Goal: Information Seeking & Learning: Learn about a topic

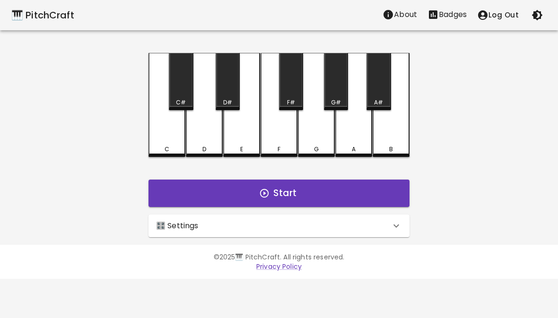
click at [212, 139] on div "D" at bounding box center [204, 105] width 37 height 104
click at [252, 136] on div "E" at bounding box center [241, 105] width 37 height 104
click at [170, 145] on div "C" at bounding box center [166, 105] width 37 height 104
click at [163, 128] on div "C" at bounding box center [166, 105] width 37 height 104
click at [181, 96] on div "C#" at bounding box center [181, 81] width 24 height 57
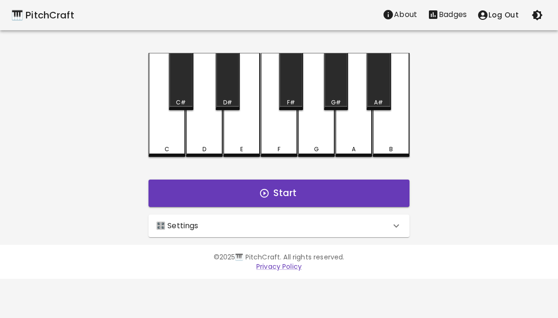
click at [172, 143] on div "C" at bounding box center [166, 105] width 37 height 104
click at [229, 88] on div "D#" at bounding box center [228, 81] width 24 height 57
click at [249, 133] on div "E" at bounding box center [241, 105] width 37 height 104
click at [296, 87] on div "F#" at bounding box center [291, 81] width 24 height 57
click at [335, 90] on div "G#" at bounding box center [336, 81] width 24 height 57
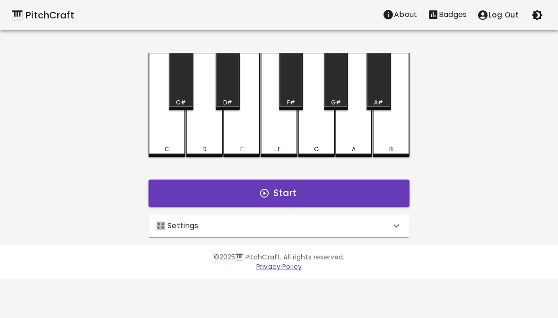
click at [391, 132] on div "B" at bounding box center [391, 105] width 37 height 104
click at [181, 94] on div "C#" at bounding box center [181, 81] width 24 height 57
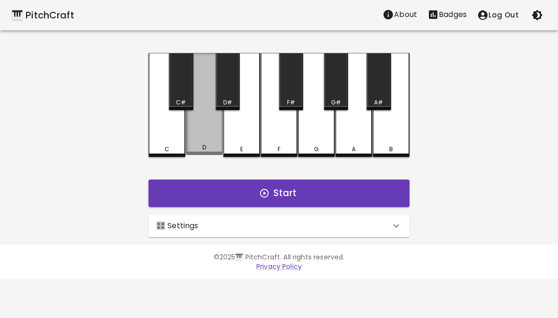
click at [209, 139] on div "D" at bounding box center [204, 104] width 37 height 102
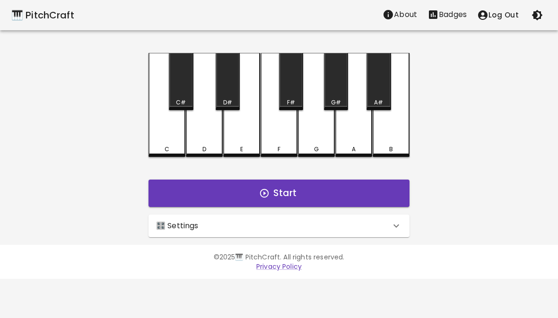
click at [193, 143] on div "D" at bounding box center [204, 105] width 37 height 104
click at [192, 142] on div "D" at bounding box center [204, 105] width 37 height 104
click at [216, 142] on div "D" at bounding box center [204, 105] width 37 height 104
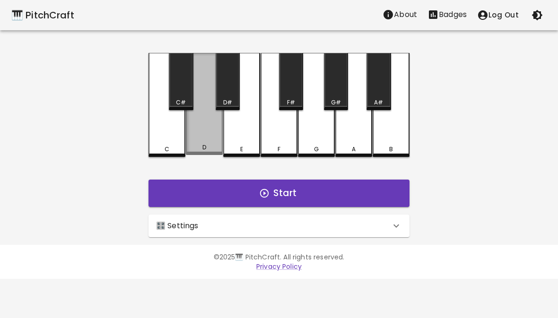
click at [227, 131] on div "E" at bounding box center [241, 105] width 37 height 104
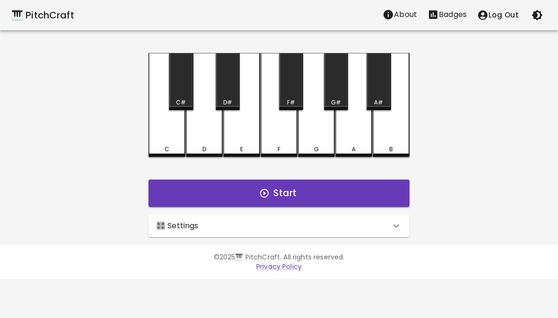
click at [246, 226] on div "🎛️ Settings" at bounding box center [273, 225] width 235 height 11
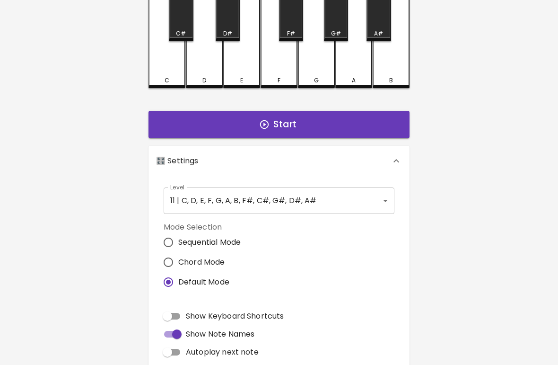
scroll to position [69, 0]
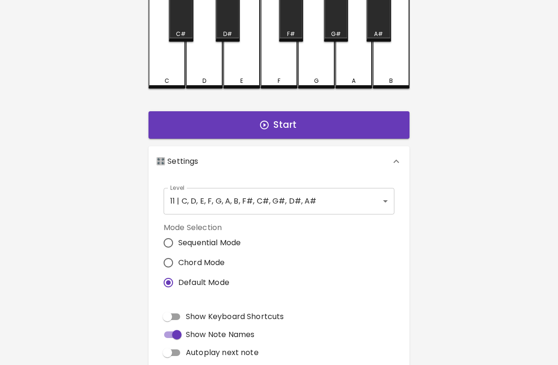
click at [366, 197] on body "🎹 PitchCraft About Badges Log Out C C# D D# E F F# G G# A A# B Start 🎛️ Setting…" at bounding box center [279, 217] width 558 height 573
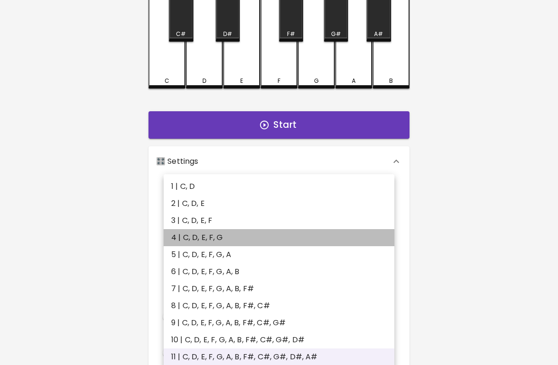
click at [220, 235] on li "4 | C, D, E, F, G" at bounding box center [279, 237] width 231 height 17
type input "7"
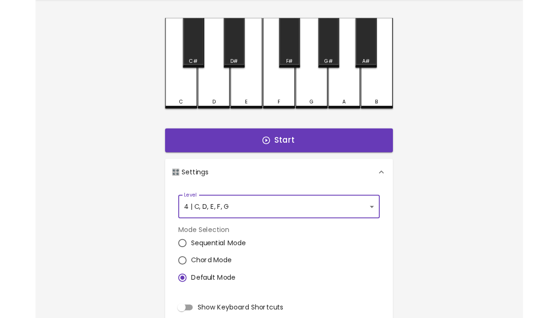
scroll to position [1, 0]
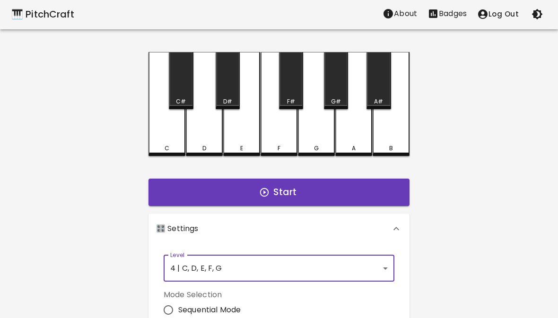
click at [322, 192] on button "Start" at bounding box center [278, 192] width 261 height 27
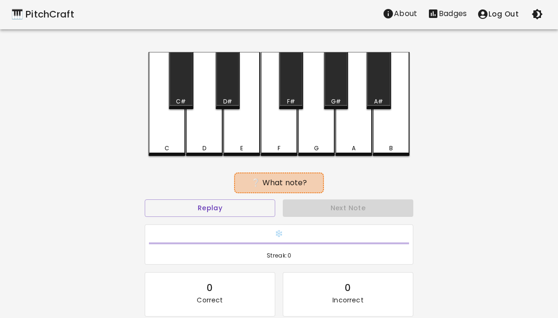
click at [254, 210] on button "Replay" at bounding box center [210, 208] width 130 height 17
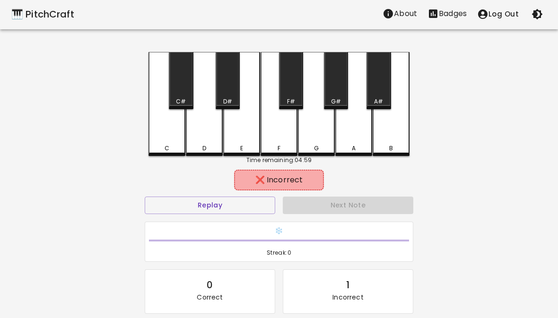
click at [249, 143] on div "E" at bounding box center [241, 104] width 37 height 104
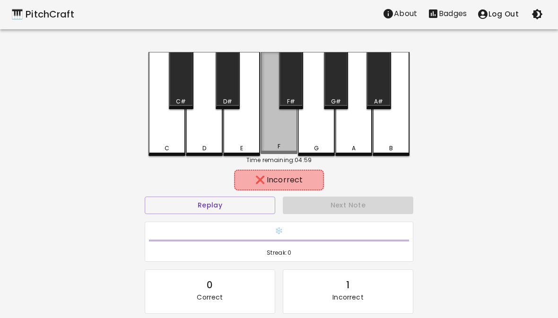
click at [290, 138] on div "F" at bounding box center [279, 103] width 37 height 102
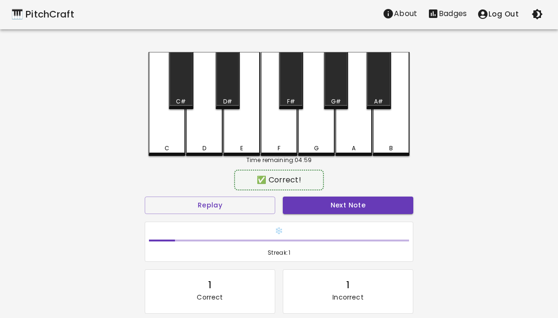
click at [214, 140] on div "D" at bounding box center [204, 104] width 37 height 104
click at [249, 208] on button "Replay" at bounding box center [210, 205] width 130 height 17
click at [364, 207] on button "Next Note" at bounding box center [348, 205] width 130 height 17
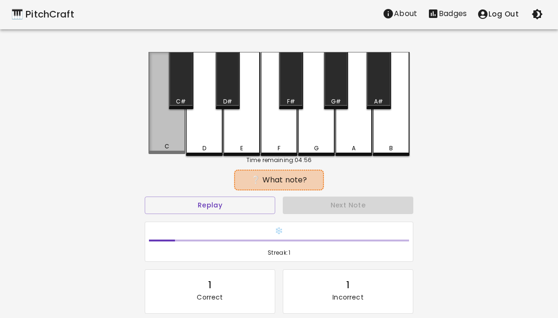
click at [165, 139] on div "C" at bounding box center [166, 103] width 37 height 102
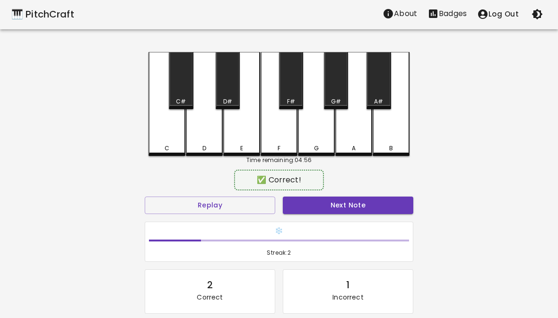
click at [366, 204] on button "Next Note" at bounding box center [348, 205] width 130 height 17
click at [207, 138] on div "D" at bounding box center [204, 104] width 37 height 104
click at [355, 208] on button "Next Note" at bounding box center [348, 205] width 130 height 17
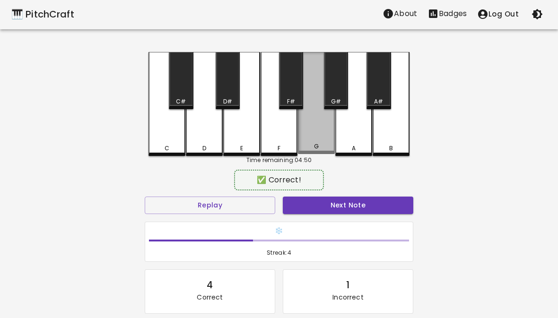
click at [317, 137] on div "G" at bounding box center [316, 103] width 37 height 102
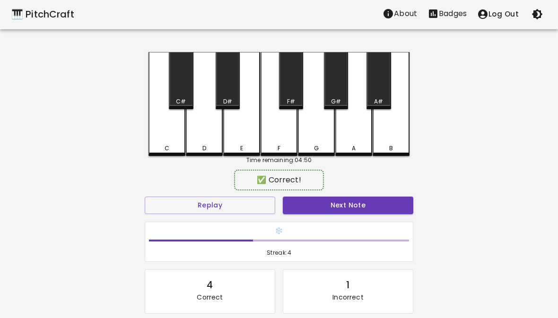
click at [358, 212] on button "Next Note" at bounding box center [348, 205] width 130 height 17
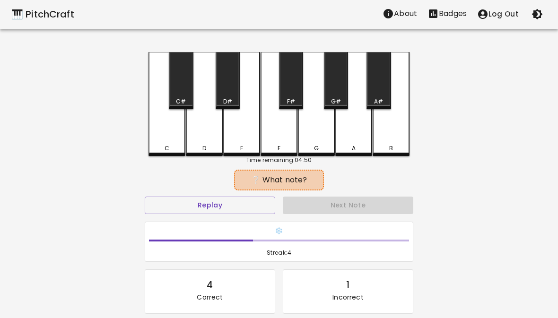
click at [172, 141] on div "C" at bounding box center [166, 104] width 37 height 104
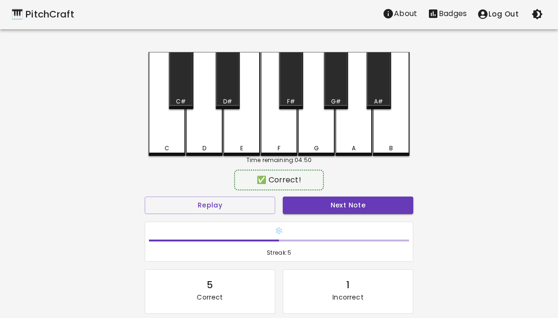
click at [348, 212] on button "Next Note" at bounding box center [348, 205] width 130 height 17
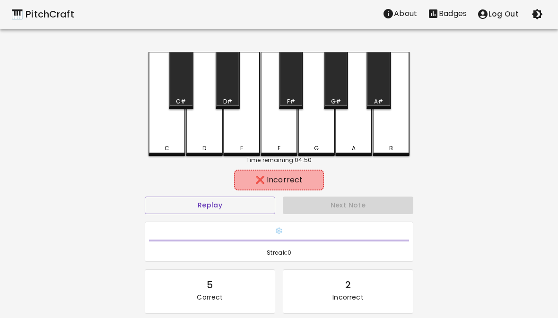
click at [279, 143] on div "F" at bounding box center [279, 104] width 37 height 104
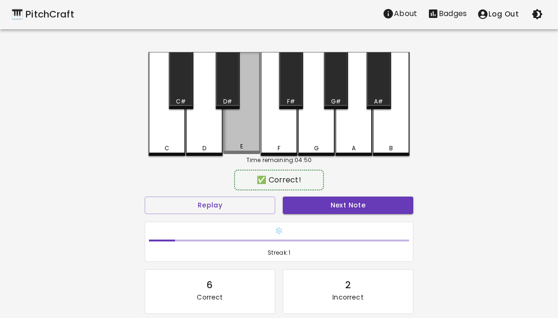
click at [249, 140] on div "E" at bounding box center [241, 103] width 37 height 102
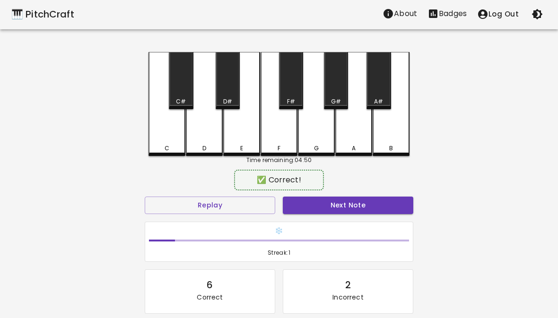
click at [338, 207] on button "Next Note" at bounding box center [348, 205] width 130 height 17
click at [242, 138] on div "E" at bounding box center [241, 104] width 37 height 104
click at [336, 212] on button "Next Note" at bounding box center [348, 205] width 130 height 17
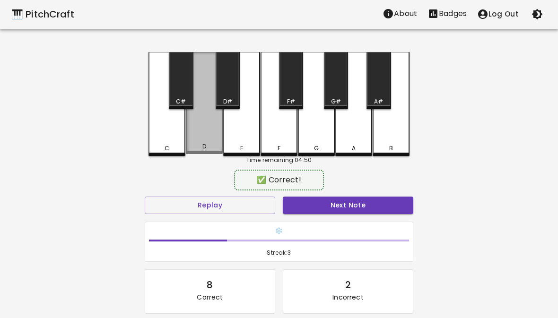
click at [212, 132] on div "D" at bounding box center [204, 103] width 37 height 102
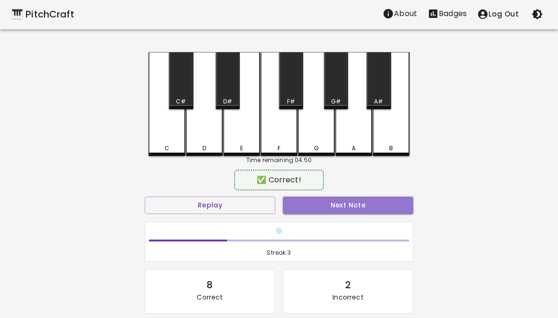
click at [347, 208] on button "Next Note" at bounding box center [348, 205] width 130 height 17
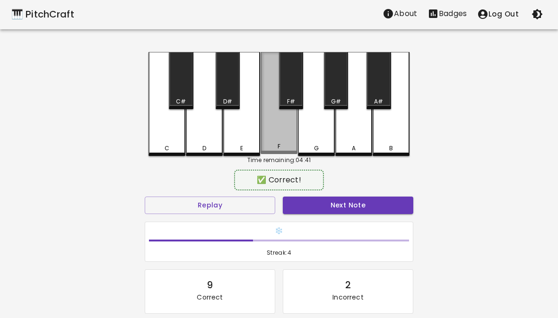
click at [285, 138] on div "F" at bounding box center [279, 103] width 37 height 102
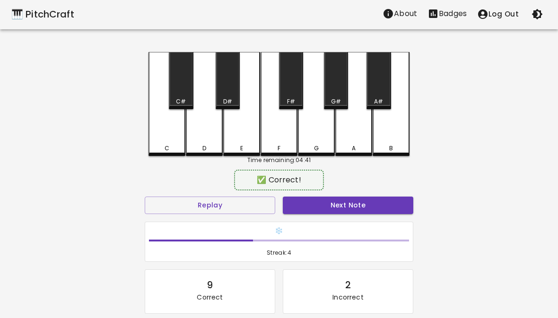
click at [330, 209] on button "Next Note" at bounding box center [348, 205] width 130 height 17
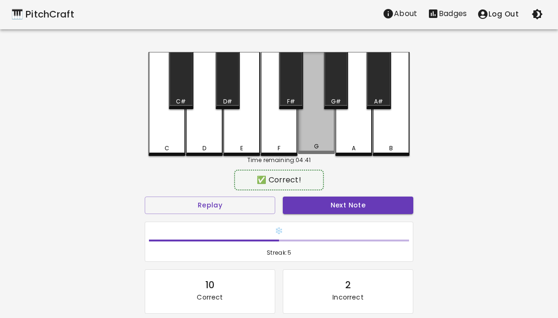
click at [318, 141] on div "G" at bounding box center [316, 103] width 37 height 102
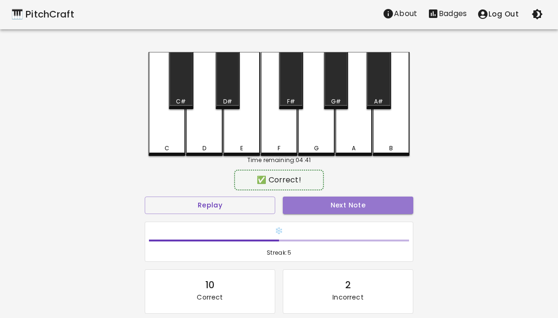
click at [329, 202] on button "Next Note" at bounding box center [348, 205] width 130 height 17
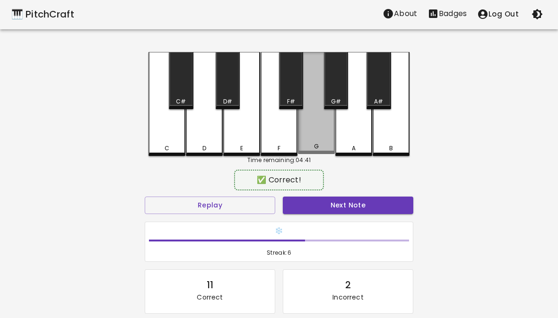
click at [315, 134] on div "G" at bounding box center [316, 103] width 37 height 102
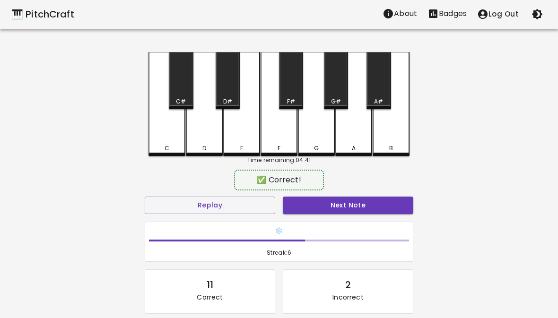
click at [342, 204] on button "Next Note" at bounding box center [348, 205] width 130 height 17
click at [212, 139] on div "D" at bounding box center [204, 104] width 37 height 104
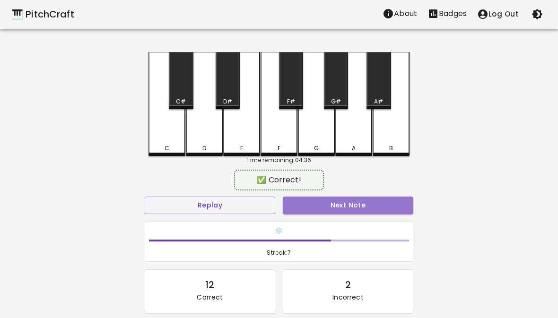
click at [339, 207] on button "Next Note" at bounding box center [348, 205] width 130 height 17
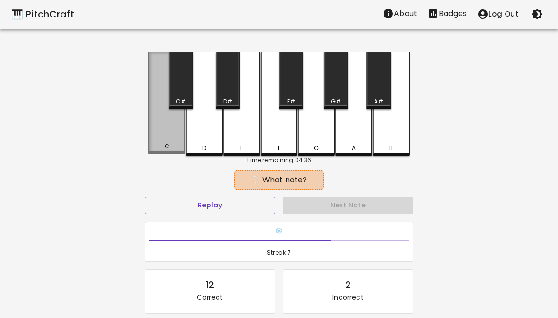
click at [165, 136] on div "C" at bounding box center [166, 103] width 37 height 102
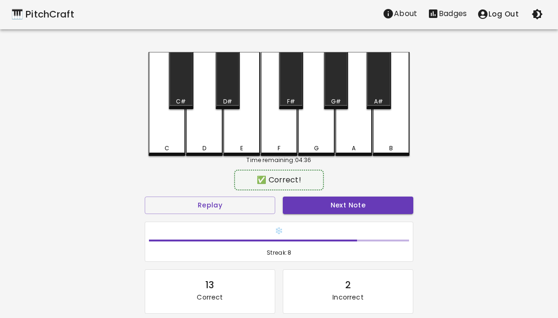
click at [348, 209] on button "Next Note" at bounding box center [348, 205] width 130 height 17
click at [244, 145] on div "E" at bounding box center [241, 148] width 35 height 9
click at [344, 208] on button "Next Note" at bounding box center [348, 205] width 130 height 17
click at [203, 141] on div "D" at bounding box center [204, 104] width 37 height 104
click at [348, 205] on button "Next Note" at bounding box center [348, 205] width 130 height 17
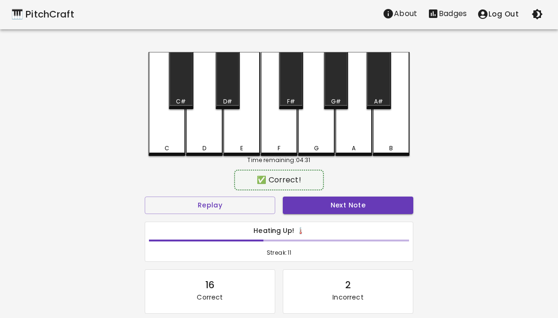
click at [209, 136] on div "D" at bounding box center [204, 104] width 37 height 104
click at [356, 203] on button "Next Note" at bounding box center [348, 205] width 130 height 17
click at [172, 138] on div "C" at bounding box center [166, 104] width 37 height 104
click at [346, 200] on button "Next Note" at bounding box center [348, 205] width 130 height 17
click at [210, 144] on div "D" at bounding box center [204, 148] width 35 height 9
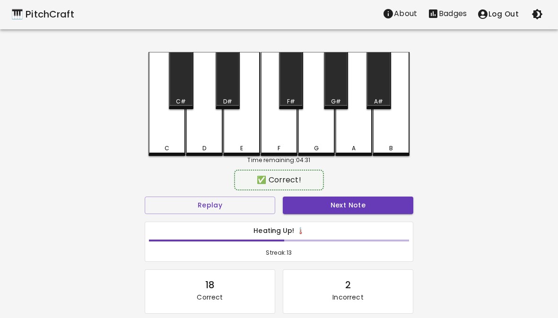
click at [352, 207] on button "Next Note" at bounding box center [348, 205] width 130 height 17
click at [321, 141] on div "G" at bounding box center [316, 104] width 37 height 104
click at [345, 207] on button "Next Note" at bounding box center [348, 205] width 130 height 17
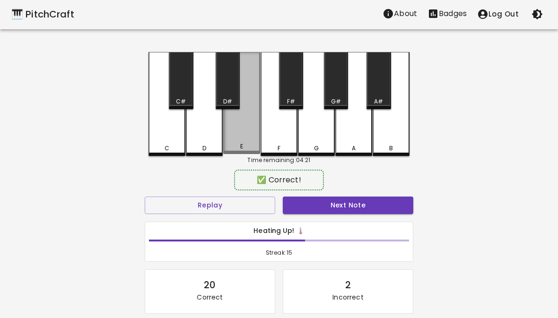
click at [244, 147] on div "E" at bounding box center [241, 146] width 35 height 9
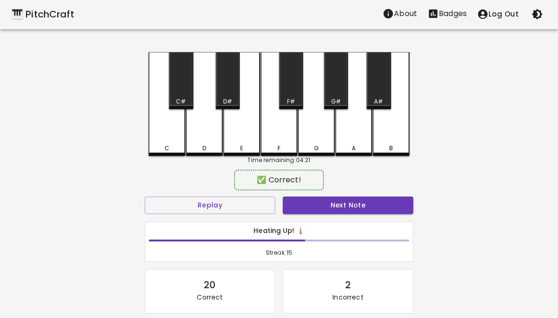
click at [338, 208] on button "Next Note" at bounding box center [348, 205] width 130 height 17
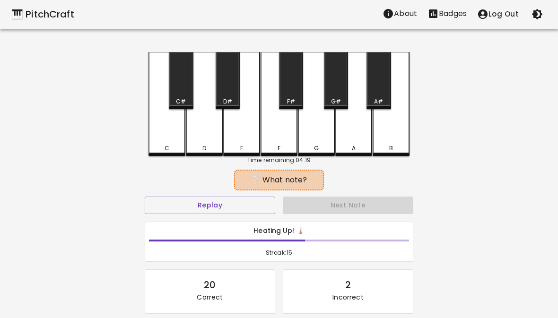
click at [207, 149] on div "D" at bounding box center [204, 148] width 35 height 9
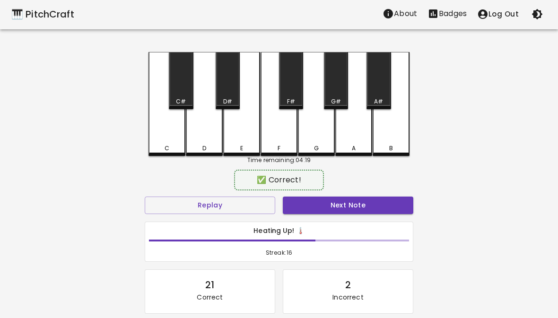
click at [343, 207] on button "Next Note" at bounding box center [348, 205] width 130 height 17
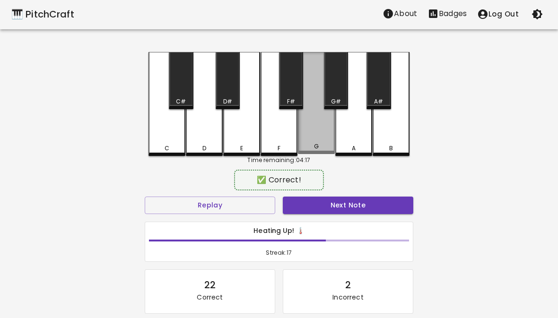
click at [316, 143] on div "G" at bounding box center [316, 103] width 37 height 102
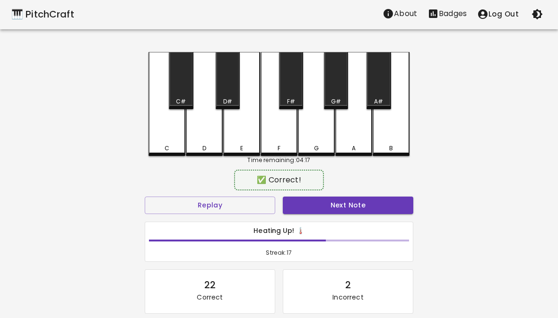
click at [337, 205] on button "Next Note" at bounding box center [348, 205] width 130 height 17
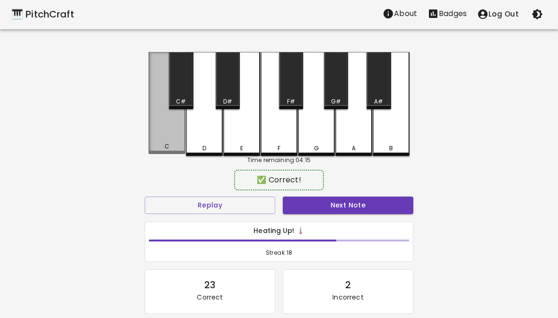
click at [173, 138] on div "C" at bounding box center [166, 103] width 37 height 102
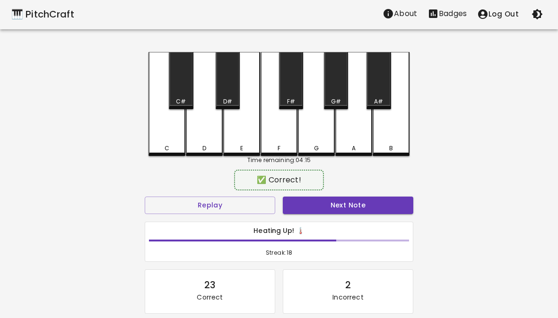
click at [325, 211] on button "Next Note" at bounding box center [348, 205] width 130 height 17
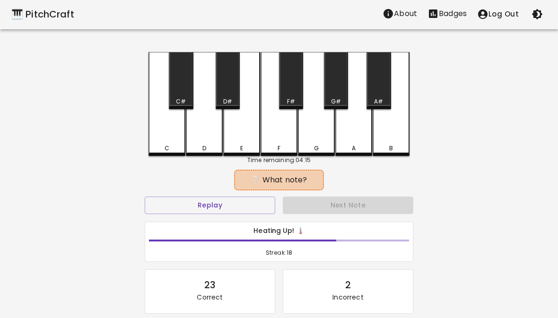
click at [287, 136] on div "F" at bounding box center [279, 104] width 37 height 104
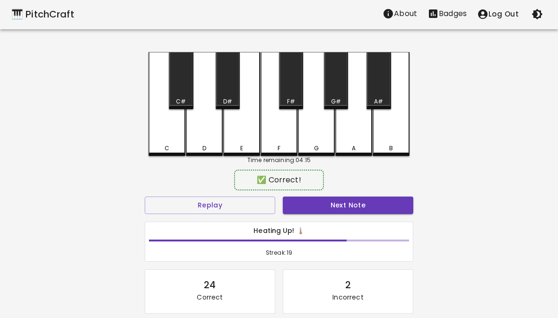
click at [328, 208] on button "Next Note" at bounding box center [348, 205] width 130 height 17
click at [241, 140] on div "E" at bounding box center [241, 104] width 37 height 104
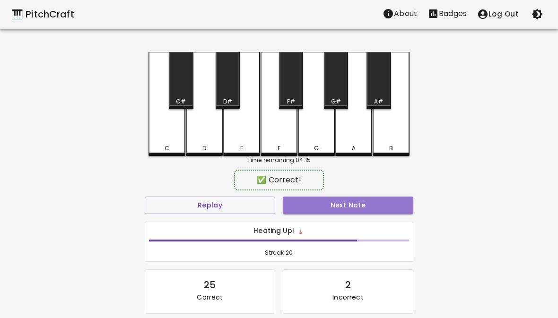
click at [337, 208] on button "Next Note" at bounding box center [348, 205] width 130 height 17
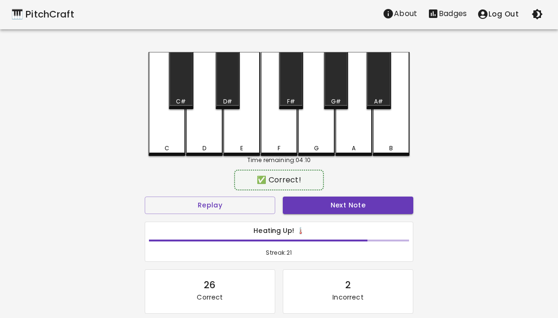
click at [205, 141] on div "D" at bounding box center [204, 104] width 37 height 104
click at [325, 213] on button "Next Note" at bounding box center [348, 205] width 130 height 17
click at [206, 135] on div "D" at bounding box center [204, 104] width 37 height 104
click at [333, 206] on button "Next Note" at bounding box center [348, 205] width 130 height 17
click at [319, 145] on div "G" at bounding box center [316, 148] width 35 height 9
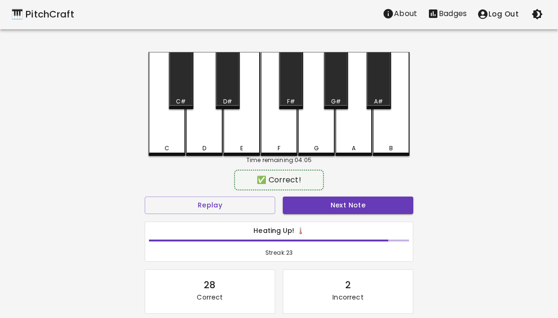
click at [339, 202] on button "Next Note" at bounding box center [348, 205] width 130 height 17
click at [212, 139] on div "D" at bounding box center [204, 104] width 37 height 104
click at [342, 207] on button "Next Note" at bounding box center [348, 205] width 130 height 17
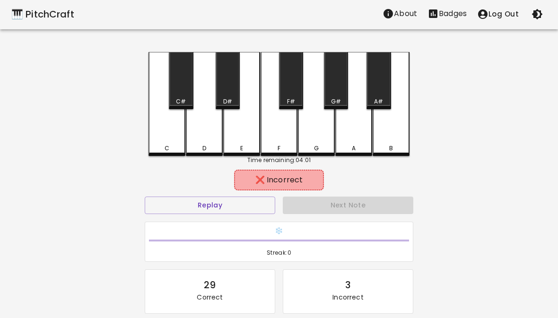
click at [244, 136] on div "E" at bounding box center [241, 104] width 37 height 104
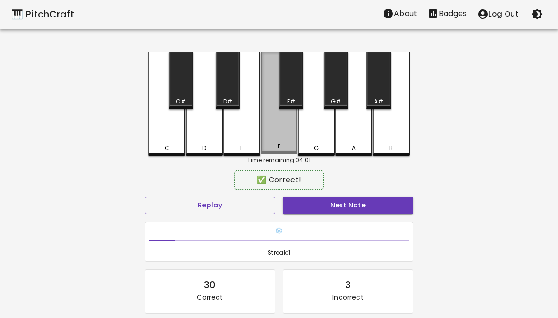
click at [282, 142] on div "F" at bounding box center [279, 103] width 37 height 102
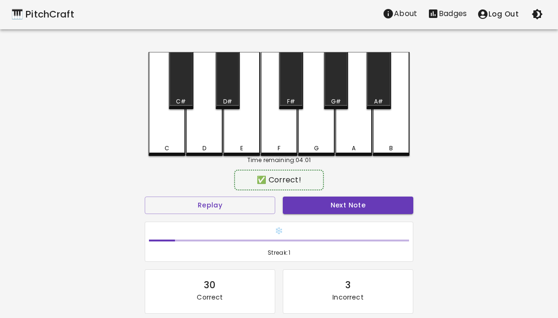
click at [331, 204] on button "Next Note" at bounding box center [348, 205] width 130 height 17
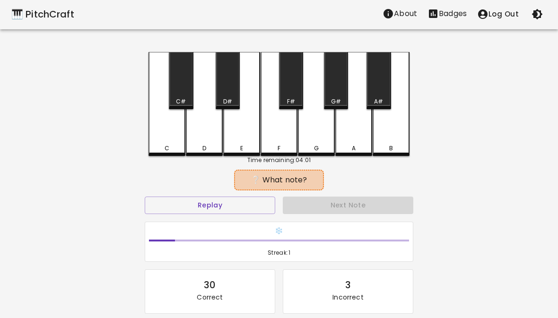
click at [172, 143] on div "C" at bounding box center [166, 104] width 37 height 104
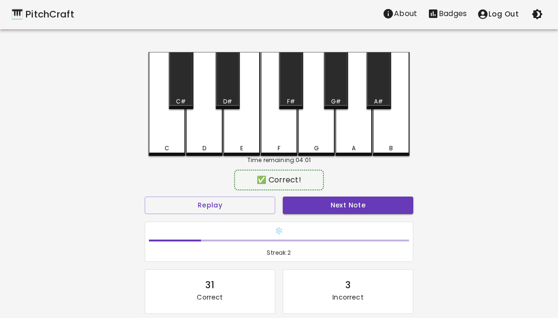
click at [339, 199] on button "Next Note" at bounding box center [348, 205] width 130 height 17
click at [283, 142] on div "F" at bounding box center [279, 104] width 37 height 104
click at [339, 205] on button "Next Note" at bounding box center [348, 205] width 130 height 17
click at [318, 137] on div "G" at bounding box center [316, 104] width 37 height 104
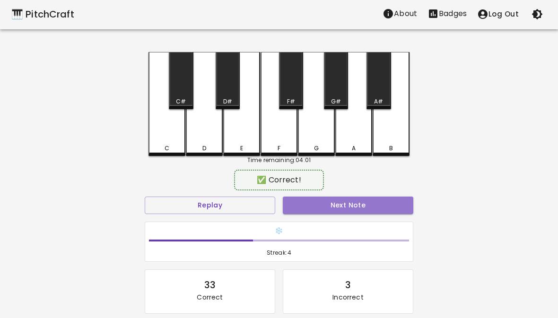
click at [336, 205] on button "Next Note" at bounding box center [348, 205] width 130 height 17
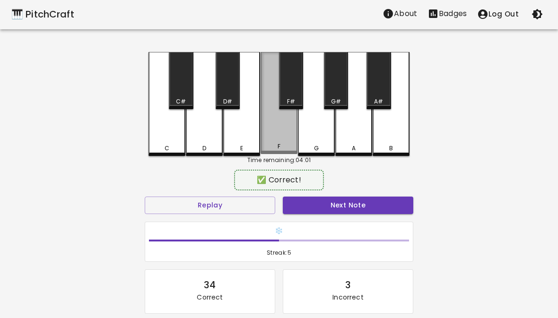
click at [283, 140] on div "F" at bounding box center [279, 103] width 37 height 102
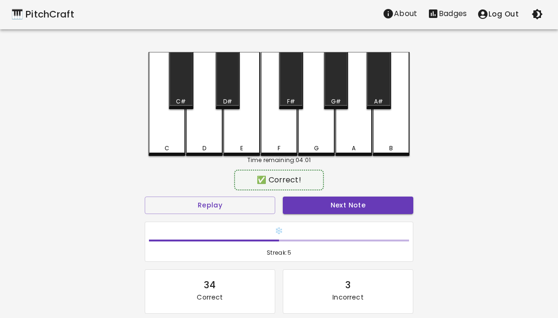
click at [344, 210] on button "Next Note" at bounding box center [348, 205] width 130 height 17
click at [279, 144] on div "F" at bounding box center [279, 148] width 3 height 9
click at [332, 208] on button "Next Note" at bounding box center [348, 205] width 130 height 17
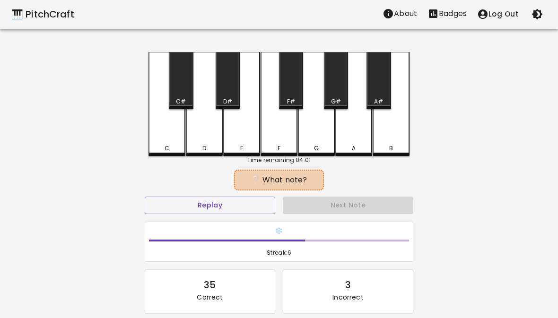
click at [240, 135] on div "E" at bounding box center [241, 104] width 37 height 104
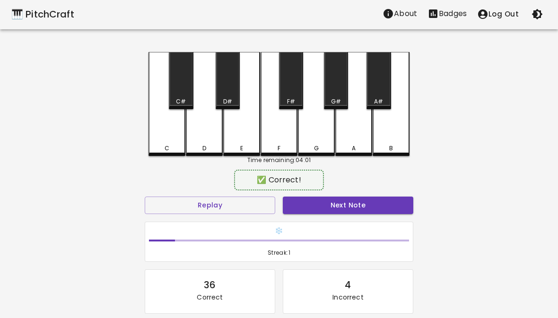
click at [191, 145] on div "D" at bounding box center [204, 148] width 35 height 9
click at [357, 199] on button "Next Note" at bounding box center [348, 205] width 130 height 17
click at [214, 150] on div "D" at bounding box center [204, 148] width 35 height 9
click at [334, 207] on button "Next Note" at bounding box center [348, 205] width 130 height 17
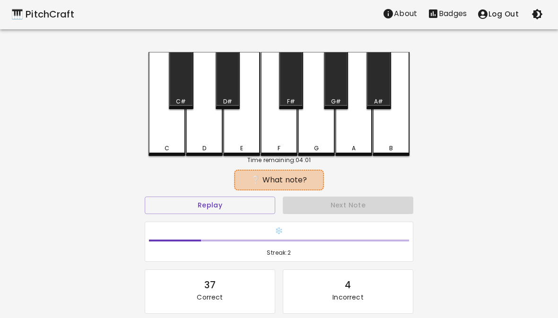
click at [165, 137] on div "C" at bounding box center [166, 104] width 37 height 104
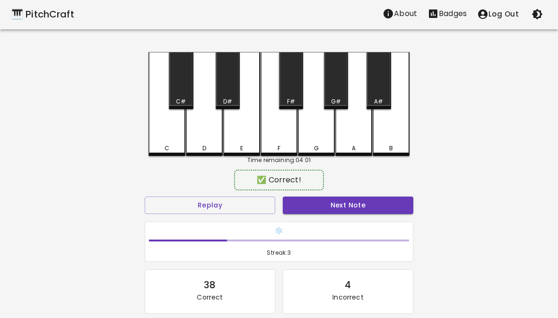
click at [344, 213] on button "Next Note" at bounding box center [348, 205] width 130 height 17
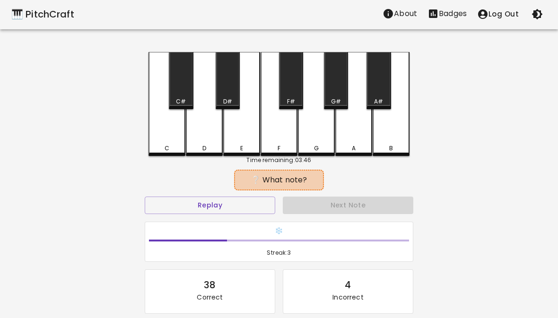
click at [277, 141] on div "F" at bounding box center [279, 104] width 37 height 104
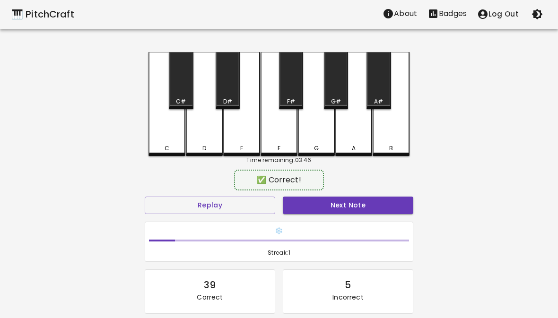
click at [246, 145] on div "E" at bounding box center [241, 148] width 35 height 9
click at [340, 213] on button "Next Note" at bounding box center [348, 205] width 130 height 17
click at [210, 146] on div "D" at bounding box center [204, 148] width 35 height 9
click at [339, 206] on button "Next Note" at bounding box center [348, 205] width 130 height 17
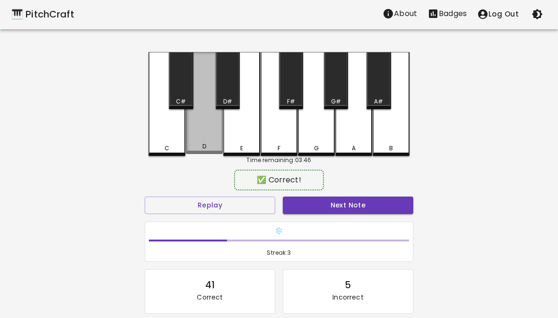
click at [196, 148] on div "D" at bounding box center [204, 146] width 35 height 9
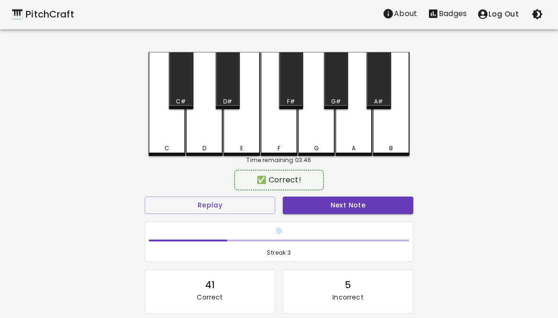
click at [330, 213] on button "Next Note" at bounding box center [348, 205] width 130 height 17
click at [242, 142] on div "E" at bounding box center [241, 104] width 37 height 104
click at [350, 208] on button "Next Note" at bounding box center [348, 205] width 130 height 17
click at [319, 143] on div "G" at bounding box center [316, 104] width 37 height 104
click at [346, 207] on button "Next Note" at bounding box center [348, 205] width 130 height 17
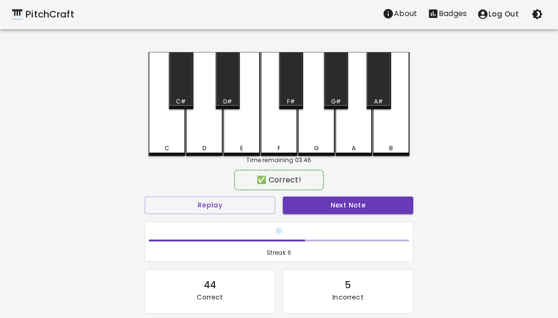
click at [321, 139] on div "G" at bounding box center [316, 104] width 37 height 104
click at [346, 201] on button "Next Note" at bounding box center [348, 205] width 130 height 17
click at [203, 139] on div "D" at bounding box center [204, 104] width 37 height 104
click at [348, 207] on button "Next Note" at bounding box center [348, 205] width 130 height 17
click at [212, 139] on div "D" at bounding box center [204, 104] width 37 height 104
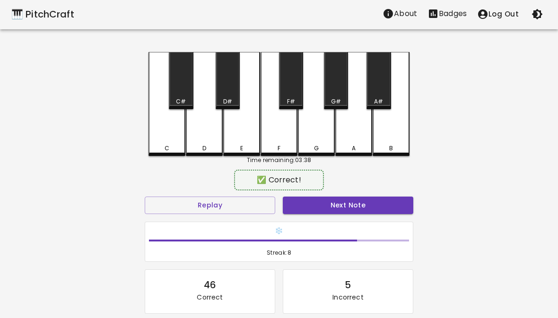
click at [365, 213] on button "Next Note" at bounding box center [348, 205] width 130 height 17
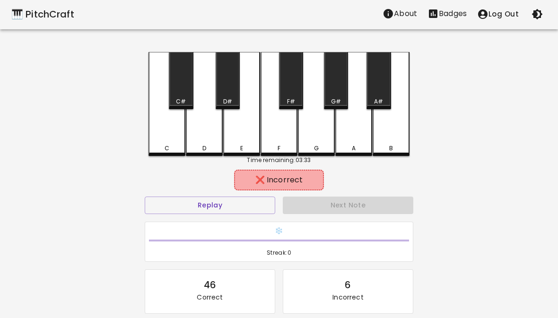
click at [248, 151] on div "E" at bounding box center [241, 148] width 35 height 9
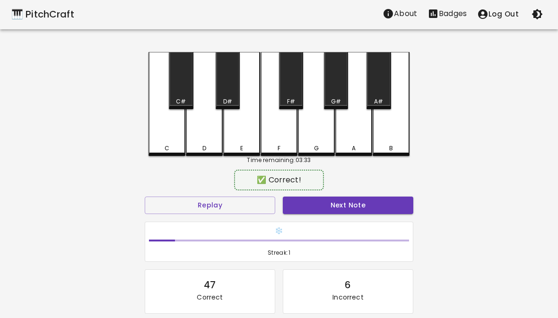
click at [287, 142] on div "F" at bounding box center [279, 104] width 37 height 104
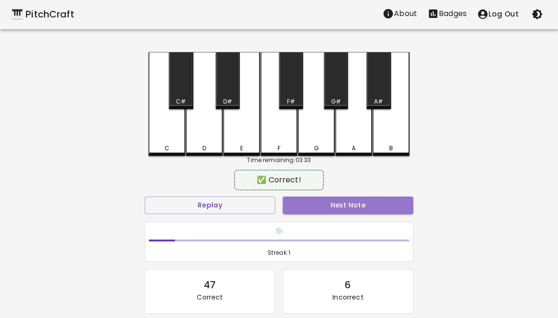
click at [345, 200] on button "Next Note" at bounding box center [348, 205] width 130 height 17
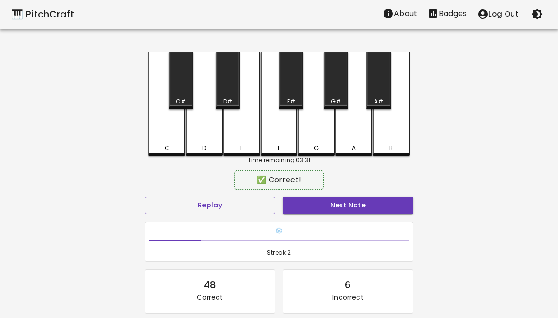
click at [213, 147] on div "D" at bounding box center [204, 148] width 35 height 9
click at [341, 200] on button "Next Note" at bounding box center [348, 205] width 130 height 17
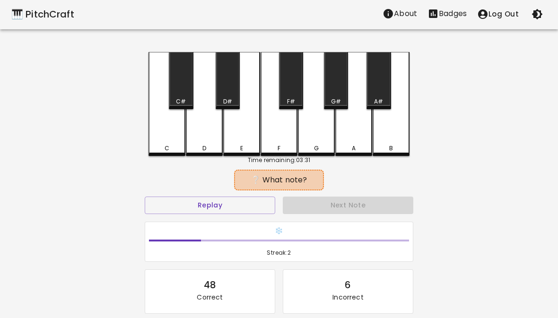
click at [217, 143] on div "D" at bounding box center [204, 104] width 37 height 104
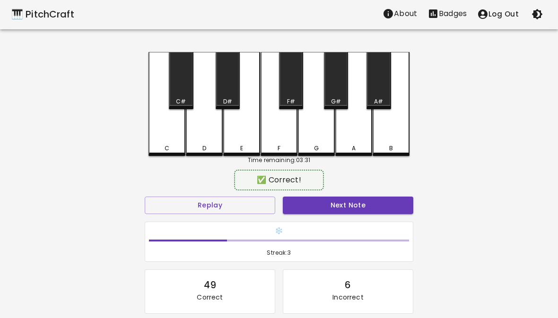
click at [341, 210] on button "Next Note" at bounding box center [348, 205] width 130 height 17
click at [164, 140] on div "C" at bounding box center [166, 104] width 37 height 104
click at [344, 208] on button "Next Note" at bounding box center [348, 205] width 130 height 17
click at [202, 142] on div "D" at bounding box center [204, 104] width 37 height 104
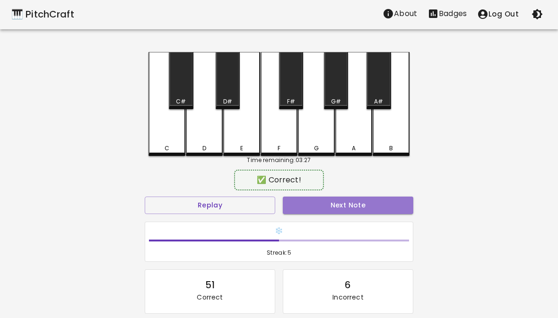
click at [347, 202] on button "Next Note" at bounding box center [348, 205] width 130 height 17
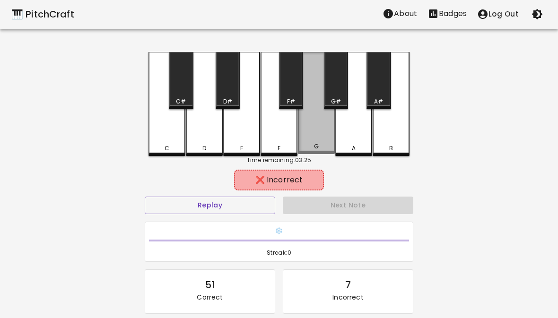
click at [316, 145] on div "G" at bounding box center [316, 146] width 5 height 9
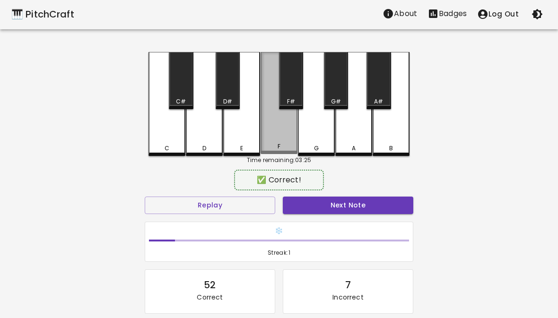
click at [289, 148] on div "F" at bounding box center [278, 146] width 35 height 9
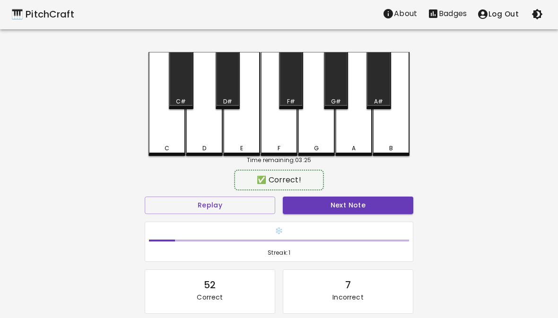
click at [328, 199] on button "Next Note" at bounding box center [348, 205] width 130 height 17
click at [246, 139] on div "E" at bounding box center [241, 104] width 37 height 104
click at [334, 205] on button "Next Note" at bounding box center [348, 205] width 130 height 17
click at [249, 141] on div "E" at bounding box center [241, 104] width 37 height 104
click at [339, 201] on button "Next Note" at bounding box center [348, 205] width 130 height 17
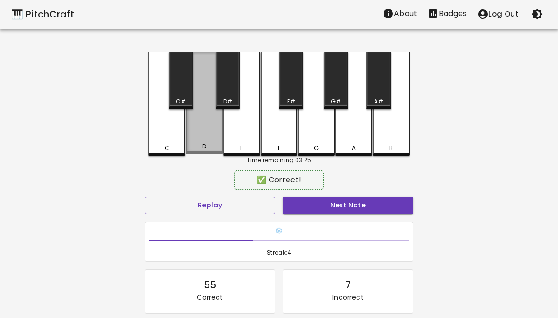
click at [208, 142] on div "D" at bounding box center [204, 103] width 37 height 102
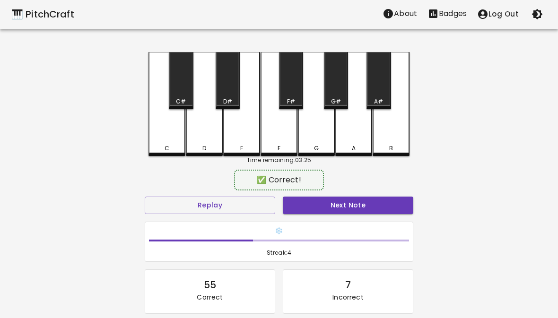
click at [346, 207] on button "Next Note" at bounding box center [348, 205] width 130 height 17
click at [279, 141] on div "F" at bounding box center [279, 104] width 37 height 104
click at [331, 213] on button "Next Note" at bounding box center [348, 205] width 130 height 17
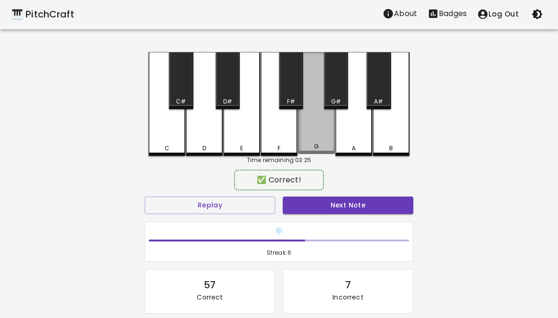
click at [313, 138] on div "G" at bounding box center [316, 103] width 37 height 102
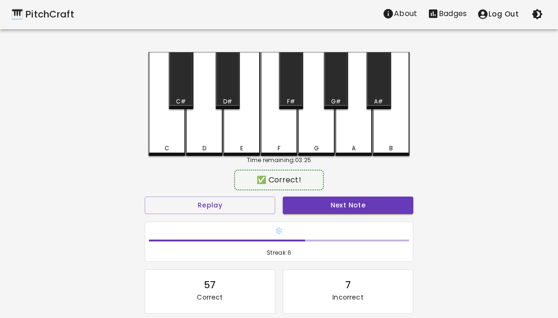
click at [327, 206] on button "Next Note" at bounding box center [348, 205] width 130 height 17
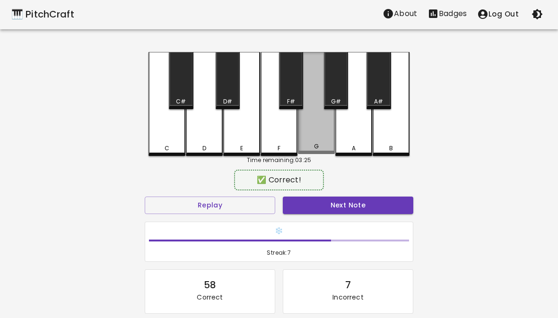
click at [315, 138] on div "G" at bounding box center [316, 103] width 37 height 102
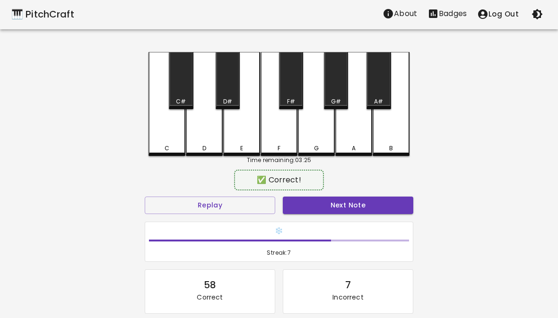
click at [337, 206] on button "Next Note" at bounding box center [348, 205] width 130 height 17
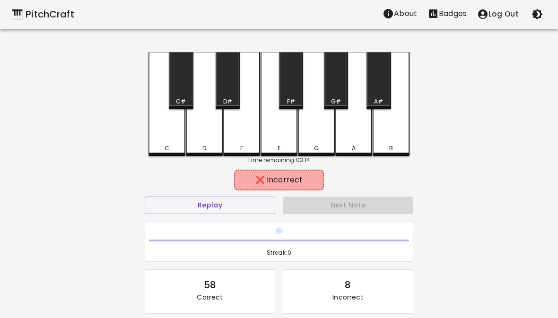
click at [285, 141] on div "F" at bounding box center [279, 104] width 37 height 104
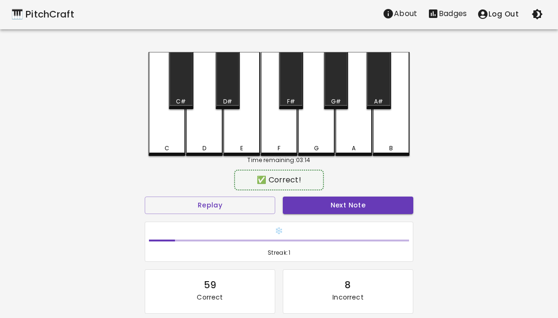
click at [248, 143] on div "E" at bounding box center [241, 104] width 37 height 104
click at [345, 201] on button "Next Note" at bounding box center [348, 205] width 130 height 17
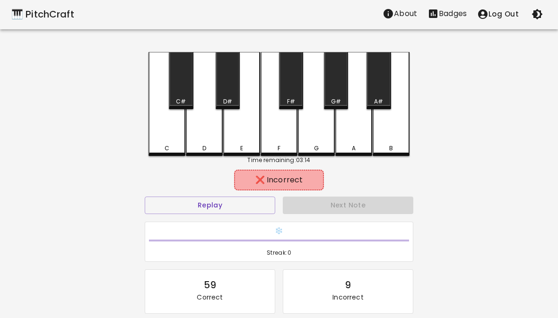
click at [194, 137] on div "D" at bounding box center [204, 104] width 37 height 104
click at [167, 138] on div "C" at bounding box center [166, 104] width 37 height 104
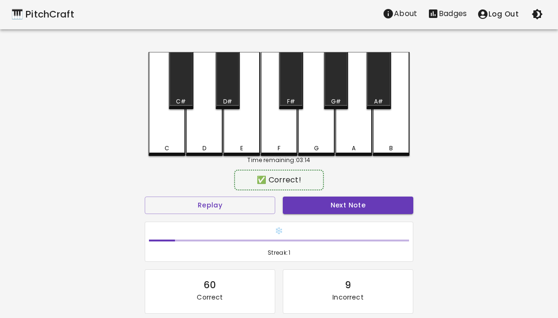
click at [340, 209] on button "Next Note" at bounding box center [348, 205] width 130 height 17
click at [321, 151] on div "G" at bounding box center [316, 148] width 35 height 9
click at [333, 200] on button "Next Note" at bounding box center [348, 205] width 130 height 17
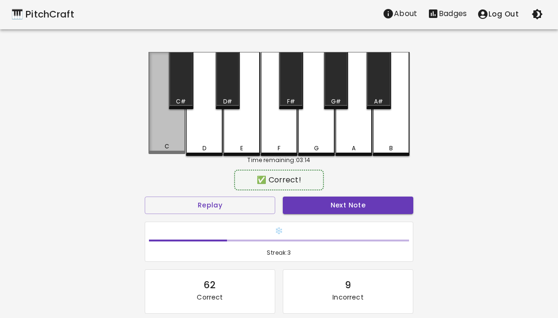
click at [162, 142] on div "C" at bounding box center [166, 103] width 37 height 102
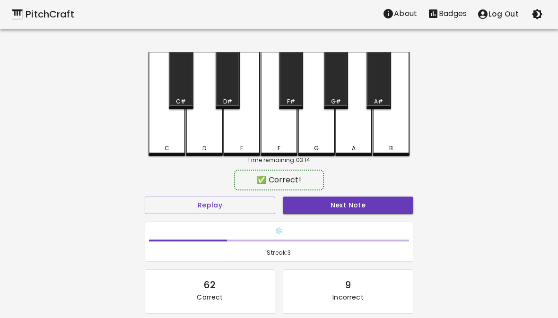
click at [335, 206] on button "Next Note" at bounding box center [348, 205] width 130 height 17
click at [245, 148] on div "E" at bounding box center [241, 148] width 35 height 9
click at [334, 206] on button "Next Note" at bounding box center [348, 205] width 130 height 17
click at [332, 204] on button "Next Note" at bounding box center [348, 205] width 130 height 17
click at [248, 148] on div "E" at bounding box center [241, 148] width 35 height 9
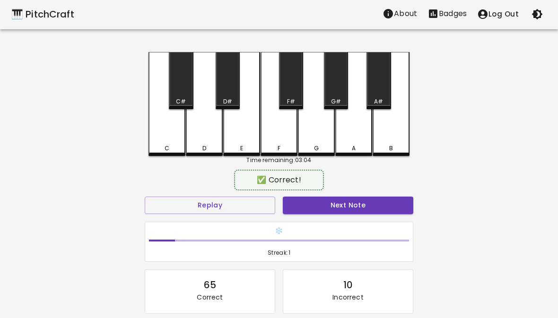
click at [331, 208] on button "Next Note" at bounding box center [348, 205] width 130 height 17
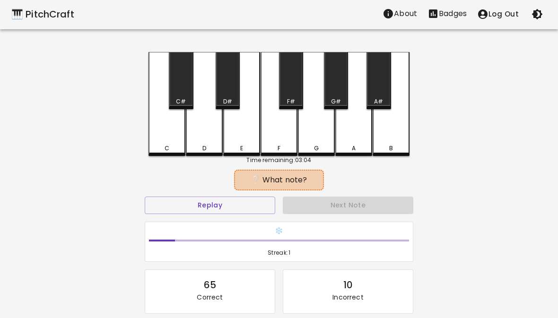
click at [276, 140] on div "F" at bounding box center [279, 104] width 37 height 104
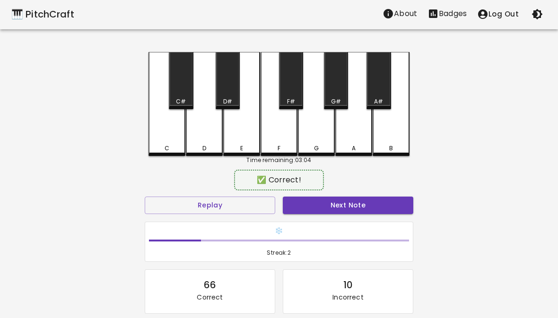
click at [325, 208] on button "Next Note" at bounding box center [348, 205] width 130 height 17
click at [198, 139] on div "D" at bounding box center [204, 104] width 37 height 104
click at [333, 201] on button "Next Note" at bounding box center [348, 205] width 130 height 17
click at [273, 144] on div "F" at bounding box center [278, 148] width 35 height 9
click at [328, 207] on button "Next Note" at bounding box center [348, 205] width 130 height 17
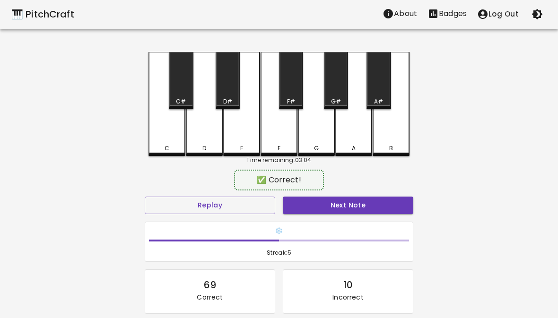
click at [163, 136] on div "C" at bounding box center [166, 104] width 37 height 104
click at [341, 208] on button "Next Note" at bounding box center [348, 205] width 130 height 17
click at [279, 134] on div "F" at bounding box center [279, 104] width 37 height 104
click at [326, 212] on button "Next Note" at bounding box center [348, 205] width 130 height 17
click at [278, 130] on div "F" at bounding box center [279, 104] width 37 height 104
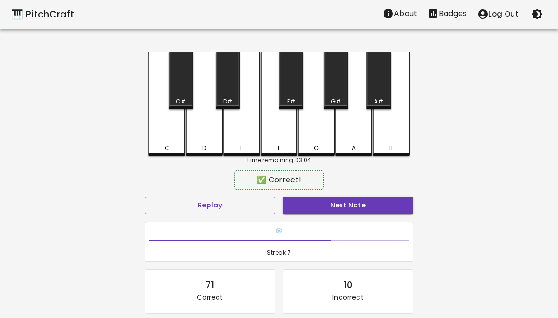
click at [335, 204] on button "Next Note" at bounding box center [348, 205] width 130 height 17
click at [320, 141] on div "G" at bounding box center [316, 104] width 37 height 104
click at [337, 202] on button "Next Note" at bounding box center [348, 205] width 130 height 17
click at [323, 138] on div "G" at bounding box center [316, 104] width 37 height 104
click at [337, 190] on div "✅ Correct!" at bounding box center [279, 180] width 269 height 24
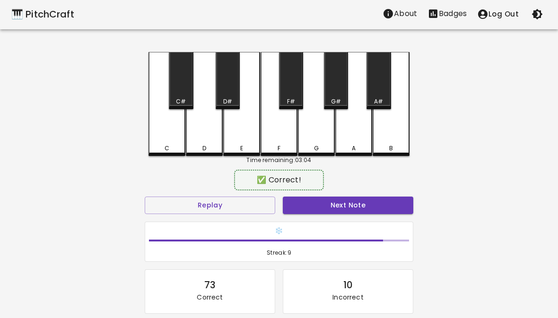
click at [342, 204] on button "Next Note" at bounding box center [348, 205] width 130 height 17
click at [316, 142] on div "G" at bounding box center [316, 104] width 37 height 104
click at [344, 211] on button "Next Note" at bounding box center [348, 205] width 130 height 17
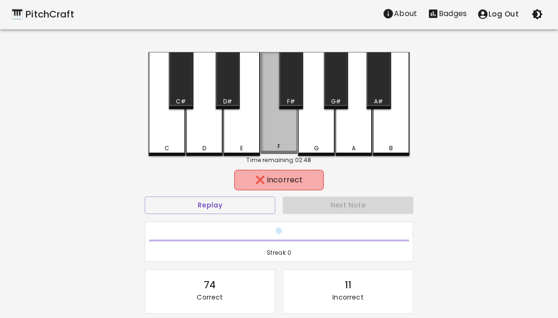
click at [278, 144] on div "F" at bounding box center [279, 103] width 37 height 102
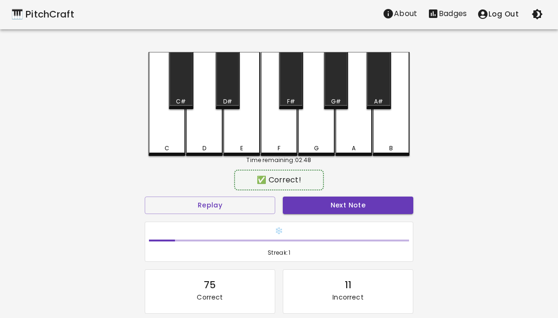
click at [239, 139] on div "E" at bounding box center [241, 104] width 37 height 104
click at [321, 202] on button "Next Note" at bounding box center [348, 205] width 130 height 17
click at [165, 141] on div "C" at bounding box center [166, 104] width 37 height 104
click at [342, 207] on button "Next Note" at bounding box center [348, 205] width 130 height 17
click at [317, 139] on div "G" at bounding box center [316, 104] width 37 height 104
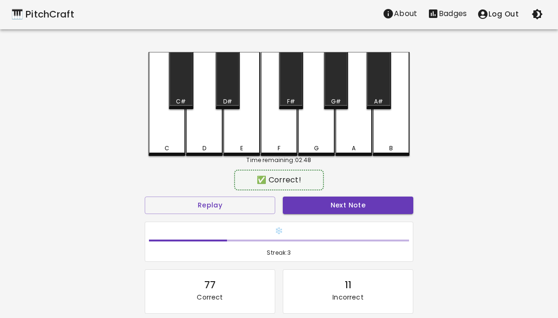
click at [350, 204] on button "Next Note" at bounding box center [348, 205] width 130 height 17
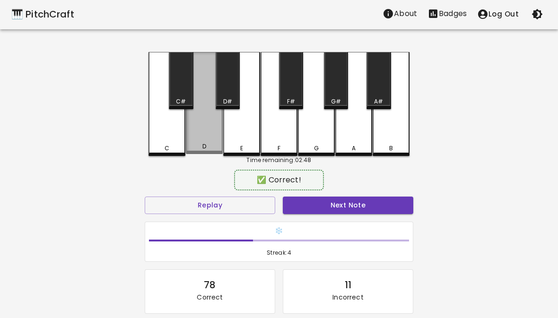
click at [219, 141] on div "D" at bounding box center [204, 103] width 37 height 102
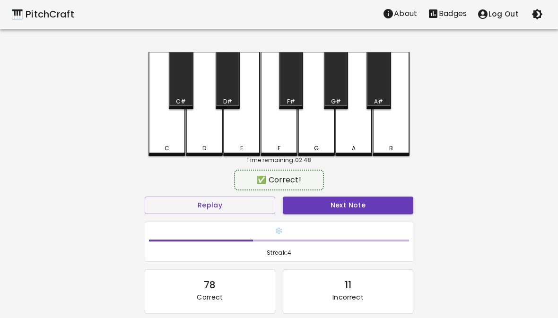
click at [323, 204] on button "Next Note" at bounding box center [348, 205] width 130 height 17
click at [202, 137] on div "D" at bounding box center [204, 104] width 37 height 104
click at [347, 208] on button "Next Note" at bounding box center [348, 205] width 130 height 17
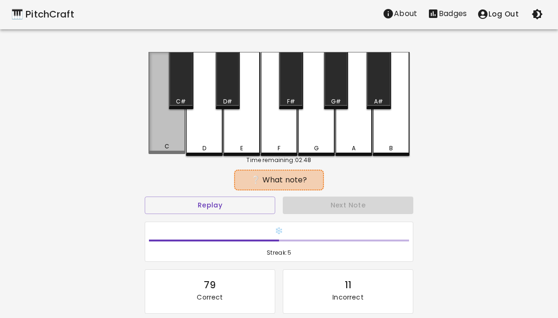
click at [169, 136] on div "C" at bounding box center [166, 103] width 37 height 102
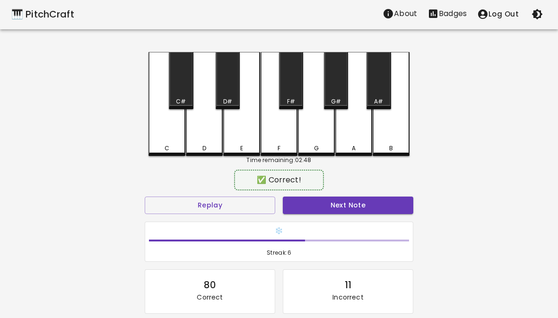
click at [357, 213] on button "Next Note" at bounding box center [348, 205] width 130 height 17
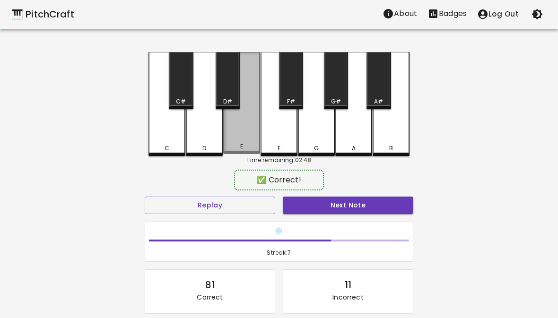
click at [248, 148] on div "E" at bounding box center [241, 146] width 35 height 9
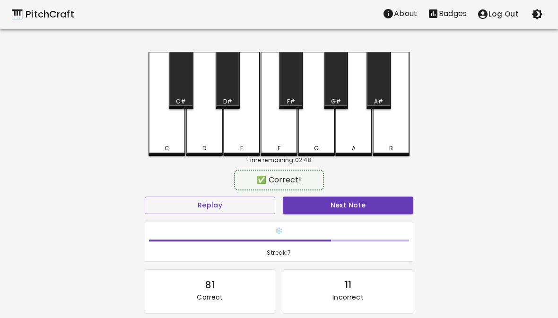
click at [327, 207] on button "Next Note" at bounding box center [348, 205] width 130 height 17
click at [198, 144] on div "D" at bounding box center [204, 148] width 35 height 9
click at [346, 208] on button "Next Note" at bounding box center [348, 205] width 130 height 17
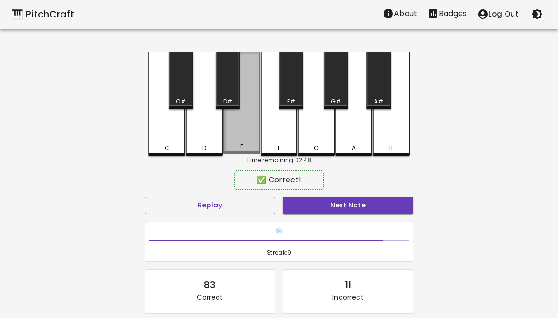
click at [238, 140] on div "E" at bounding box center [241, 103] width 37 height 102
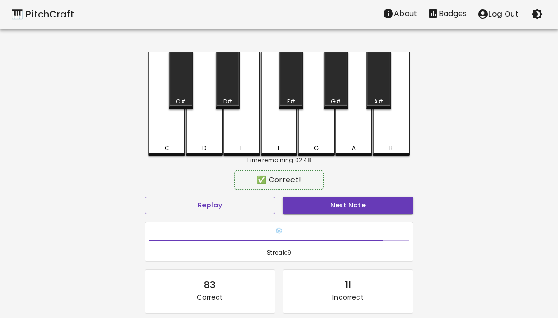
click at [331, 205] on button "Next Note" at bounding box center [348, 205] width 130 height 17
click at [320, 142] on div "G" at bounding box center [316, 104] width 37 height 104
click at [336, 213] on button "Next Note" at bounding box center [348, 205] width 130 height 17
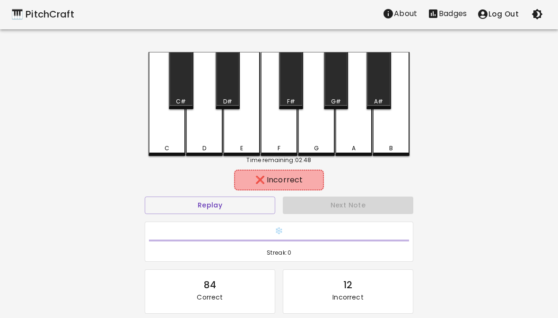
click at [205, 144] on div "D" at bounding box center [204, 104] width 37 height 104
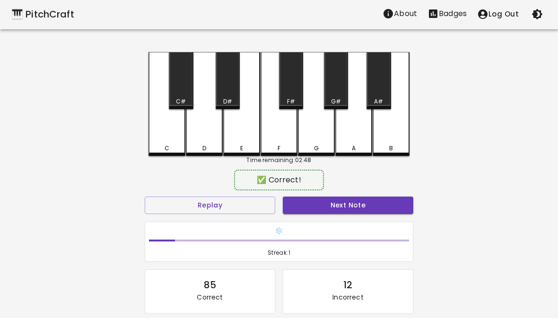
click at [238, 141] on div "E" at bounding box center [241, 104] width 37 height 104
click at [339, 200] on button "Next Note" at bounding box center [348, 205] width 130 height 17
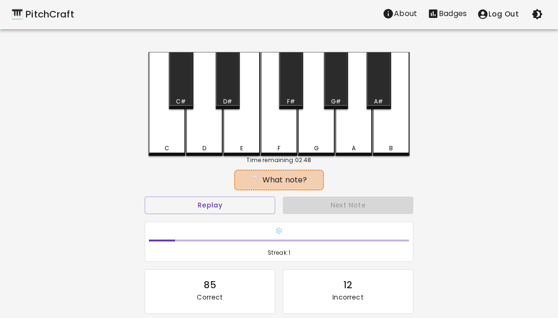
click at [246, 140] on div "E" at bounding box center [241, 104] width 37 height 104
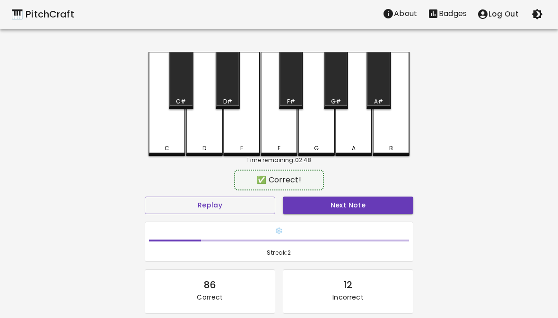
click at [344, 191] on div "✅ Correct!" at bounding box center [279, 180] width 269 height 24
click at [364, 208] on button "Next Note" at bounding box center [348, 205] width 130 height 17
click at [290, 139] on div "F" at bounding box center [279, 104] width 37 height 104
click at [346, 208] on button "Next Note" at bounding box center [348, 205] width 130 height 17
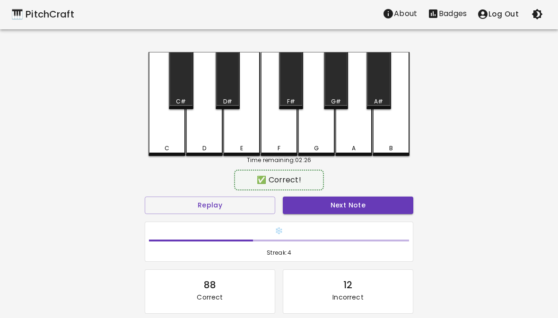
click at [281, 138] on div "F" at bounding box center [279, 104] width 37 height 104
click at [345, 211] on button "Next Note" at bounding box center [348, 205] width 130 height 17
click at [243, 143] on div "E" at bounding box center [241, 104] width 37 height 104
click at [337, 199] on button "Next Note" at bounding box center [348, 205] width 130 height 17
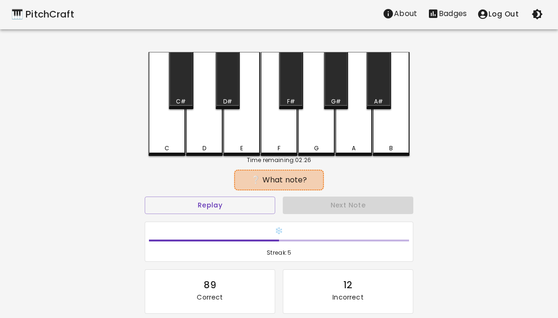
click at [200, 142] on div "D" at bounding box center [204, 104] width 37 height 104
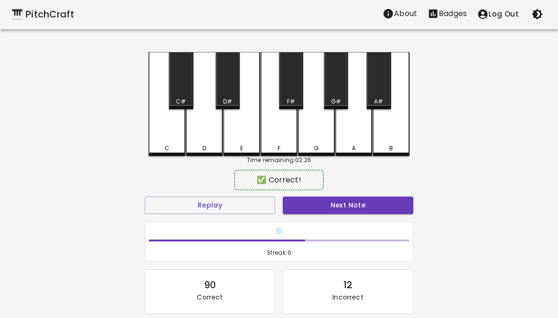
click at [341, 210] on button "Next Note" at bounding box center [348, 205] width 130 height 17
click at [246, 143] on div "E" at bounding box center [241, 104] width 37 height 104
click at [347, 201] on button "Next Note" at bounding box center [348, 205] width 130 height 17
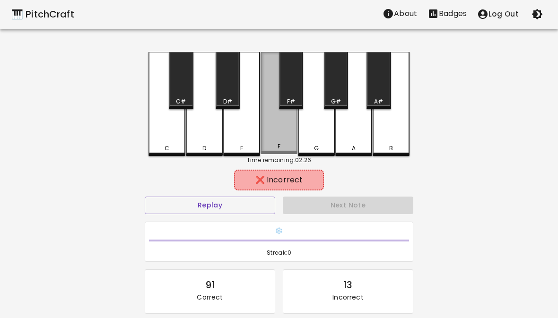
click at [288, 139] on div "F" at bounding box center [279, 103] width 37 height 102
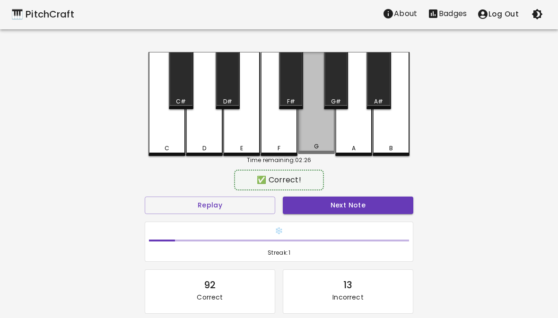
click at [320, 142] on div "G" at bounding box center [316, 103] width 37 height 102
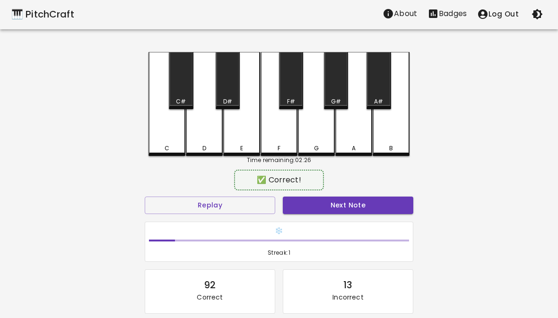
click at [361, 204] on button "Next Note" at bounding box center [348, 205] width 130 height 17
click at [278, 144] on div "F" at bounding box center [279, 148] width 3 height 9
click at [351, 209] on button "Next Note" at bounding box center [348, 205] width 130 height 17
click at [319, 144] on div "G" at bounding box center [316, 148] width 35 height 9
click at [346, 204] on button "Next Note" at bounding box center [348, 205] width 130 height 17
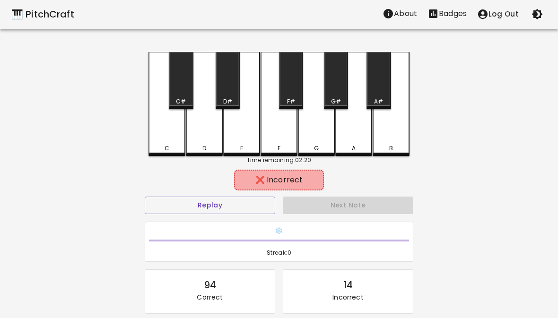
click at [248, 142] on div "E" at bounding box center [241, 104] width 37 height 104
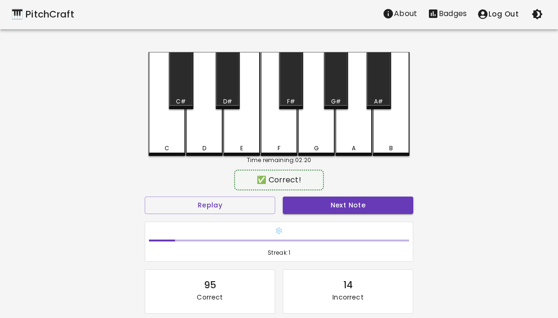
click at [200, 142] on div "D" at bounding box center [204, 104] width 37 height 104
click at [355, 211] on button "Next Note" at bounding box center [348, 205] width 130 height 17
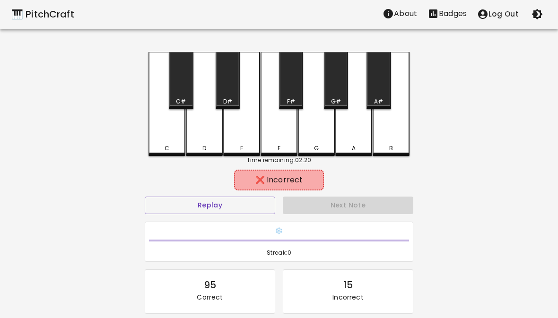
click at [242, 142] on div "E" at bounding box center [241, 104] width 37 height 104
click at [273, 145] on div "F" at bounding box center [278, 148] width 35 height 9
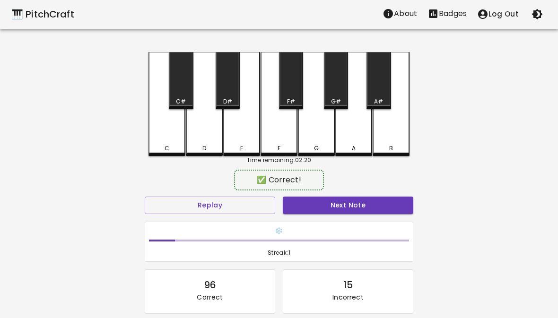
click at [350, 204] on button "Next Note" at bounding box center [348, 205] width 130 height 17
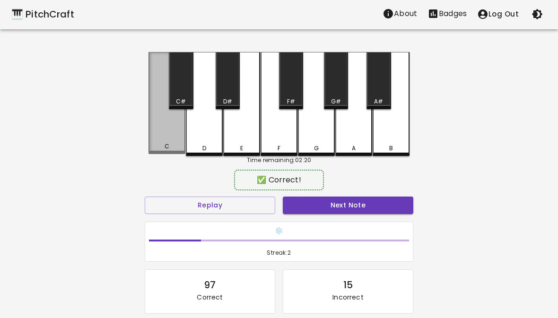
click at [173, 141] on div "C" at bounding box center [166, 103] width 37 height 102
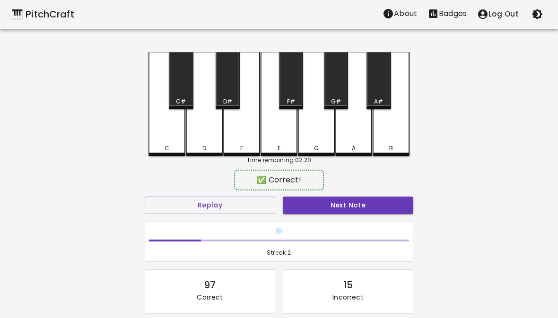
click at [356, 212] on button "Next Note" at bounding box center [348, 205] width 130 height 17
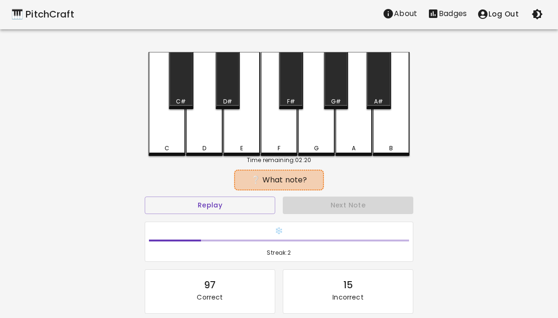
click at [286, 139] on div "F" at bounding box center [279, 104] width 37 height 104
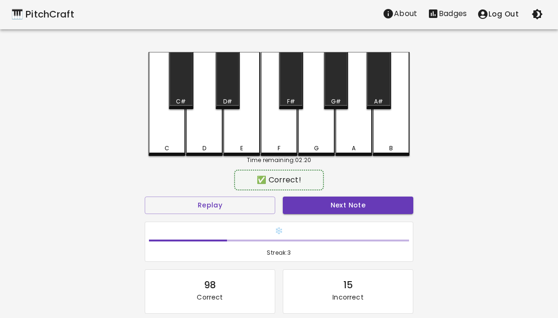
click at [353, 209] on button "Next Note" at bounding box center [348, 205] width 130 height 17
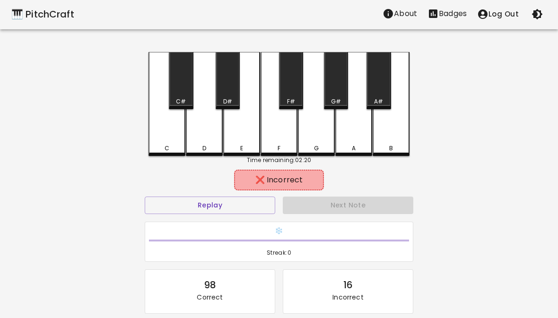
click at [201, 142] on div "D" at bounding box center [204, 104] width 37 height 104
click at [252, 150] on div "E" at bounding box center [241, 148] width 35 height 9
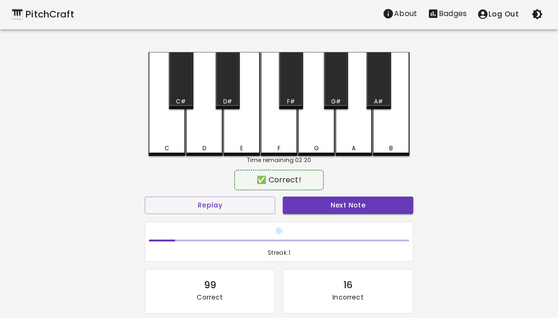
click at [343, 205] on button "Next Note" at bounding box center [348, 205] width 130 height 17
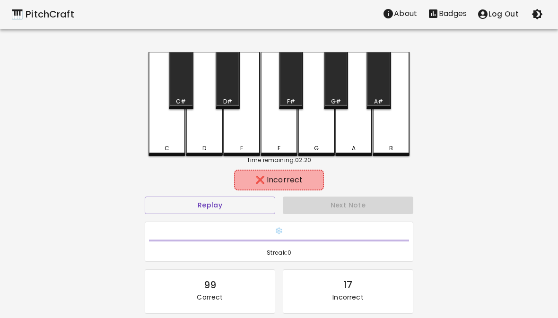
click at [193, 125] on div "D" at bounding box center [204, 104] width 37 height 104
click at [268, 208] on button "Replay" at bounding box center [210, 205] width 130 height 17
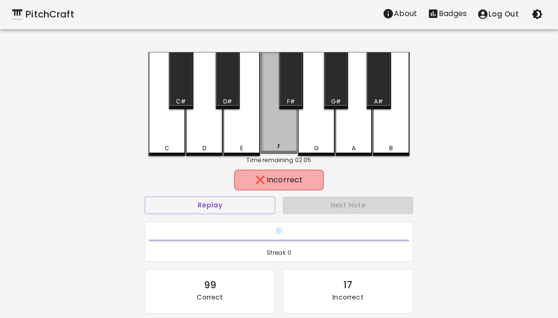
click at [281, 140] on div "F" at bounding box center [279, 103] width 37 height 102
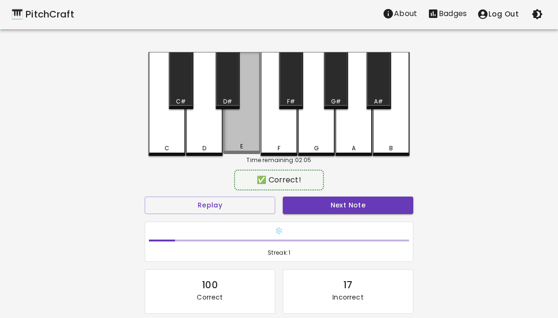
click at [235, 144] on div "E" at bounding box center [241, 146] width 35 height 9
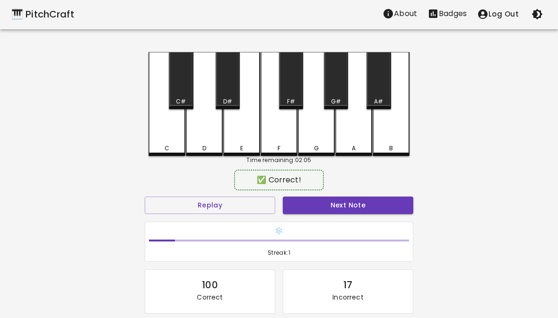
click at [330, 200] on button "Next Note" at bounding box center [348, 205] width 130 height 17
click at [321, 143] on div "G" at bounding box center [316, 104] width 37 height 104
click at [345, 211] on button "Next Note" at bounding box center [348, 205] width 130 height 17
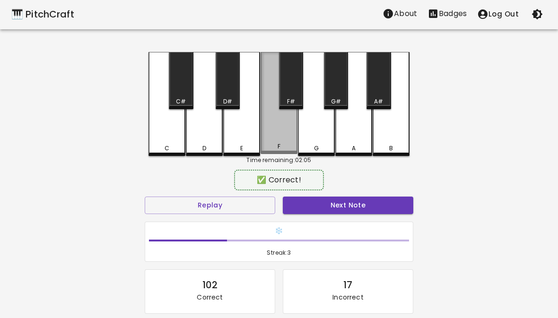
click at [279, 143] on div "F" at bounding box center [279, 103] width 37 height 102
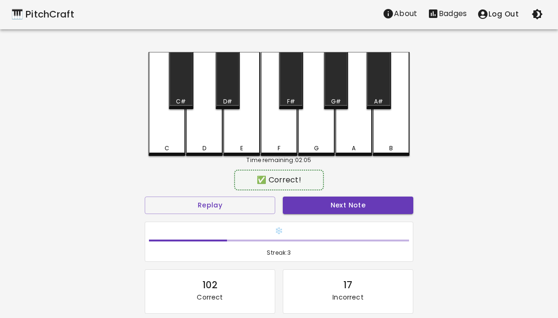
click at [337, 208] on button "Next Note" at bounding box center [348, 205] width 130 height 17
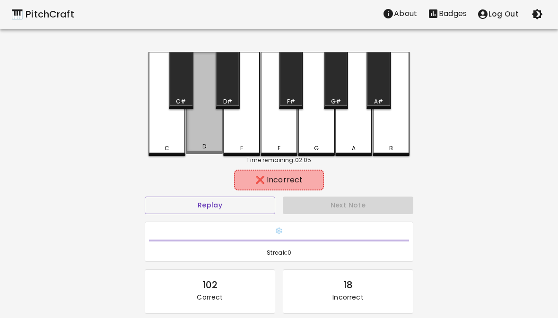
click at [211, 144] on div "D" at bounding box center [204, 103] width 37 height 102
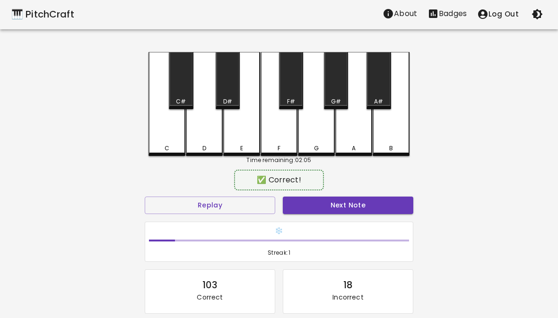
click at [168, 146] on div "C" at bounding box center [167, 148] width 5 height 9
click at [338, 207] on button "Next Note" at bounding box center [348, 205] width 130 height 17
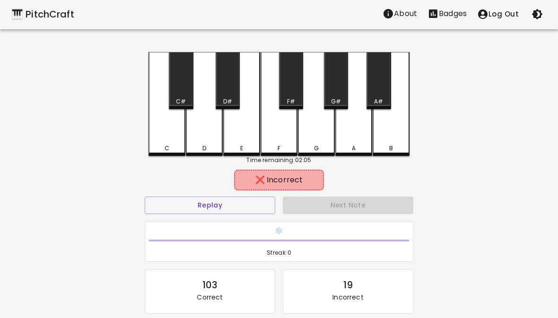
click at [284, 142] on div "F" at bounding box center [279, 104] width 37 height 104
click at [320, 148] on div "G" at bounding box center [316, 148] width 35 height 9
click at [225, 140] on div "E" at bounding box center [241, 104] width 37 height 104
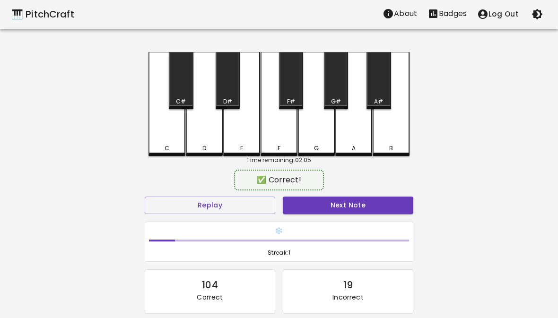
click at [355, 208] on button "Next Note" at bounding box center [348, 205] width 130 height 17
click at [167, 144] on div "C" at bounding box center [167, 148] width 5 height 9
click at [339, 205] on button "Next Note" at bounding box center [348, 205] width 130 height 17
click at [243, 142] on div "E" at bounding box center [241, 104] width 37 height 104
click at [335, 212] on button "Next Note" at bounding box center [348, 205] width 130 height 17
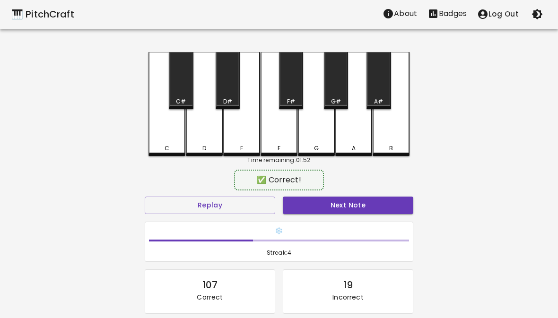
click at [287, 140] on div "F" at bounding box center [279, 104] width 37 height 104
click at [332, 199] on button "Next Note" at bounding box center [348, 205] width 130 height 17
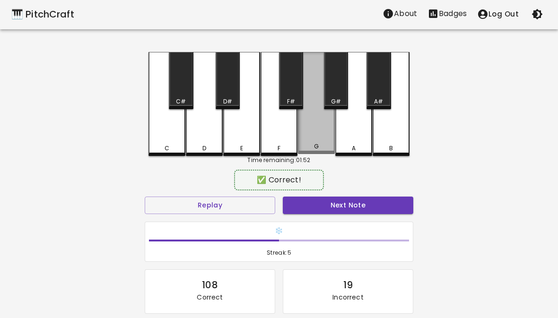
click at [323, 136] on div "G" at bounding box center [316, 103] width 37 height 102
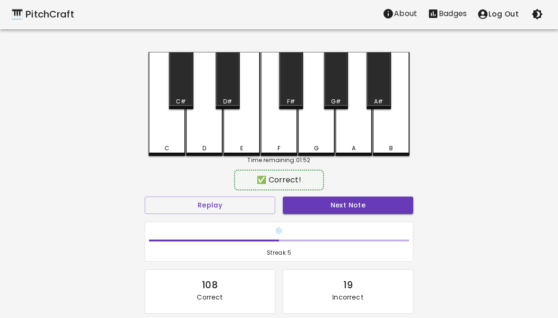
click at [342, 203] on button "Next Note" at bounding box center [348, 205] width 130 height 17
click at [162, 142] on div "C" at bounding box center [166, 104] width 37 height 104
click at [336, 208] on button "Next Note" at bounding box center [348, 205] width 130 height 17
click at [313, 138] on div "G" at bounding box center [316, 104] width 37 height 104
click at [315, 210] on button "Next Note" at bounding box center [348, 205] width 130 height 17
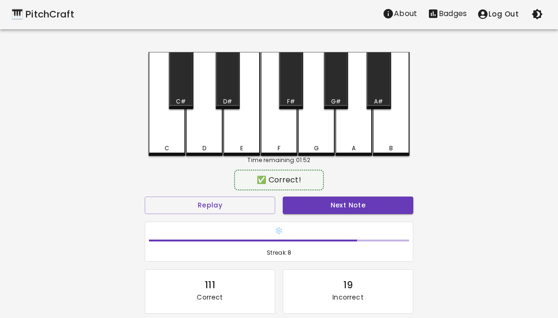
click at [168, 142] on div "C" at bounding box center [166, 104] width 37 height 104
click at [311, 198] on button "Next Note" at bounding box center [348, 205] width 130 height 17
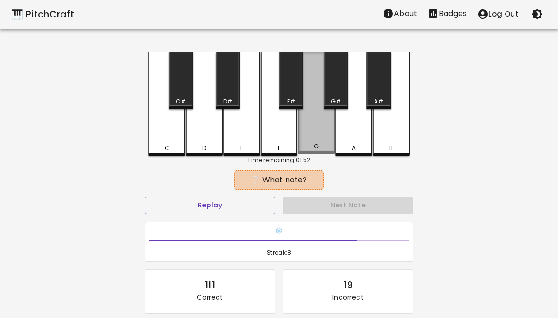
click at [323, 135] on div "G" at bounding box center [316, 103] width 37 height 102
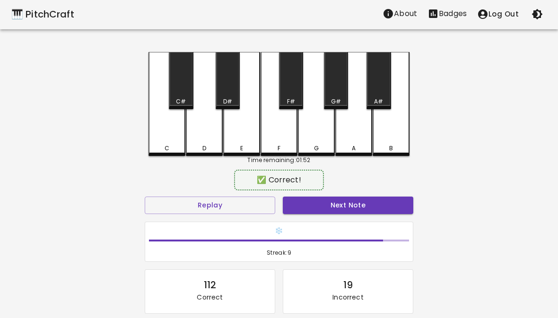
click at [330, 208] on button "Next Note" at bounding box center [348, 205] width 130 height 17
click at [310, 140] on div "G" at bounding box center [316, 104] width 37 height 104
click at [332, 208] on button "Next Note" at bounding box center [348, 205] width 130 height 17
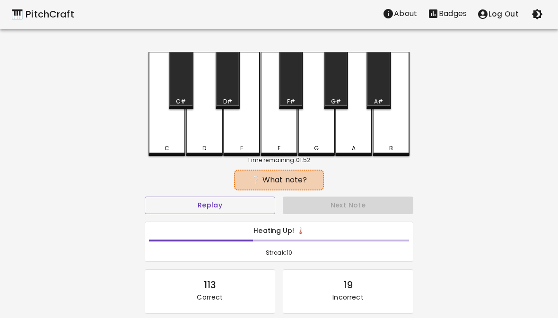
click at [170, 143] on div "C" at bounding box center [166, 104] width 37 height 104
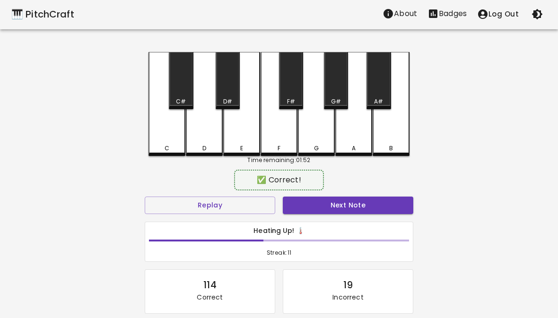
click at [330, 205] on button "Next Note" at bounding box center [348, 205] width 130 height 17
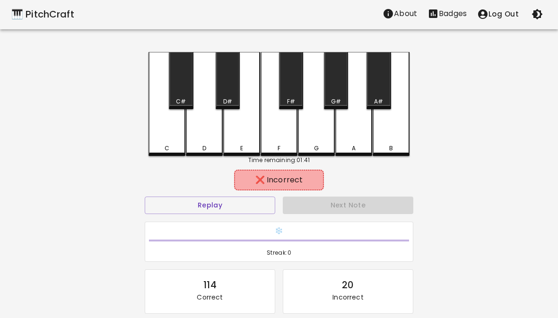
click at [244, 147] on div "E" at bounding box center [241, 148] width 35 height 9
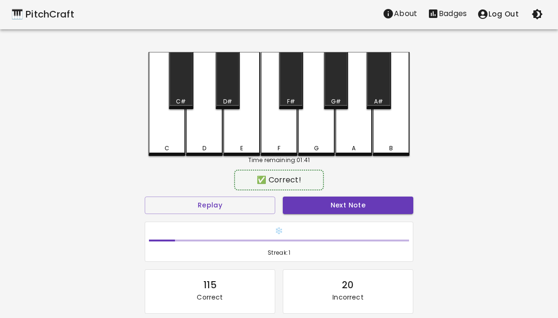
click at [280, 145] on div "F" at bounding box center [279, 148] width 3 height 9
click at [336, 197] on button "Next Note" at bounding box center [348, 205] width 130 height 17
click at [213, 148] on div "D" at bounding box center [204, 148] width 35 height 9
click at [355, 204] on button "Next Note" at bounding box center [348, 205] width 130 height 17
click at [321, 146] on div "G" at bounding box center [316, 148] width 35 height 9
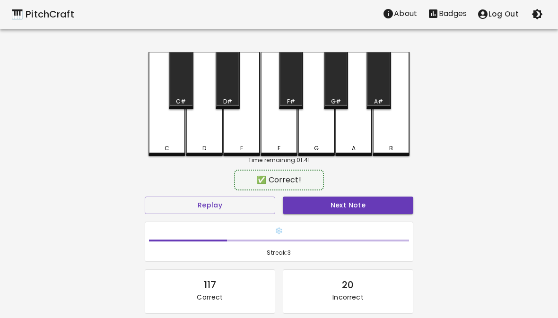
click at [345, 211] on button "Next Note" at bounding box center [348, 205] width 130 height 17
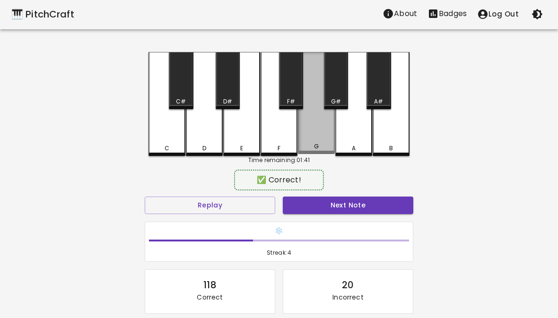
click at [322, 140] on div "G" at bounding box center [316, 103] width 37 height 102
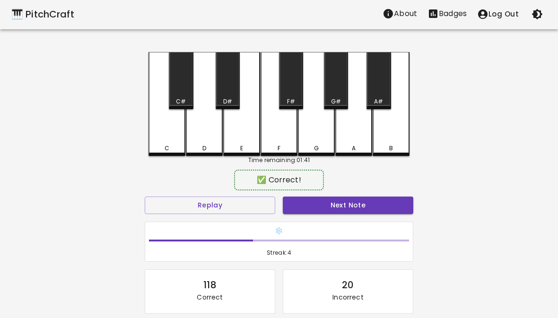
click at [347, 207] on button "Next Note" at bounding box center [348, 205] width 130 height 17
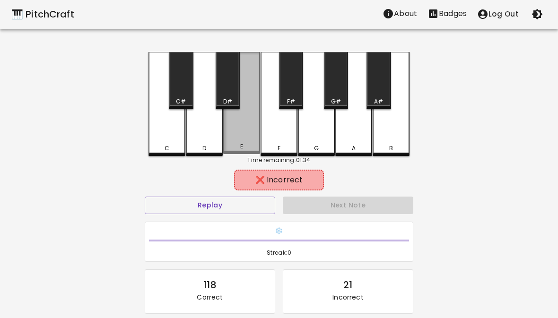
click at [255, 150] on div "E" at bounding box center [241, 146] width 35 height 9
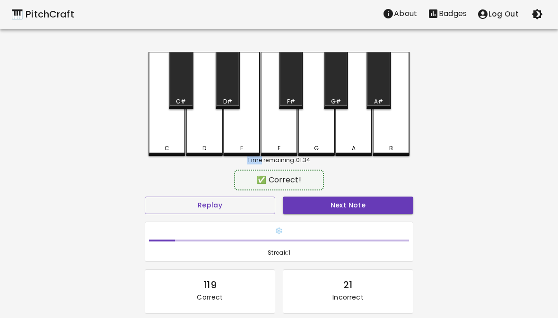
click at [323, 200] on button "Next Note" at bounding box center [348, 205] width 130 height 17
click at [166, 146] on div "C" at bounding box center [167, 148] width 5 height 9
click at [335, 199] on button "Next Note" at bounding box center [348, 205] width 130 height 17
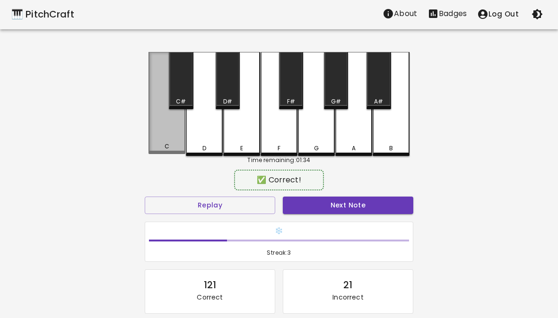
click at [176, 145] on div "C" at bounding box center [166, 146] width 35 height 9
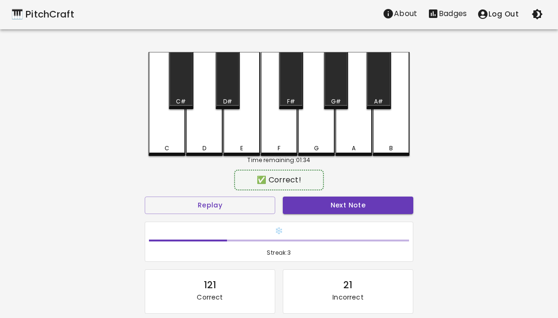
click at [330, 212] on button "Next Note" at bounding box center [348, 205] width 130 height 17
click at [317, 146] on div "G" at bounding box center [316, 148] width 5 height 9
click at [325, 206] on button "Next Note" at bounding box center [348, 205] width 130 height 17
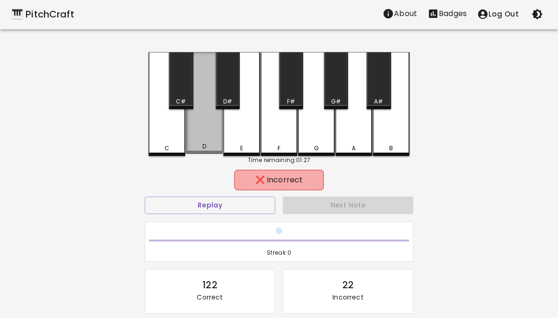
click at [202, 146] on div "D" at bounding box center [204, 146] width 4 height 9
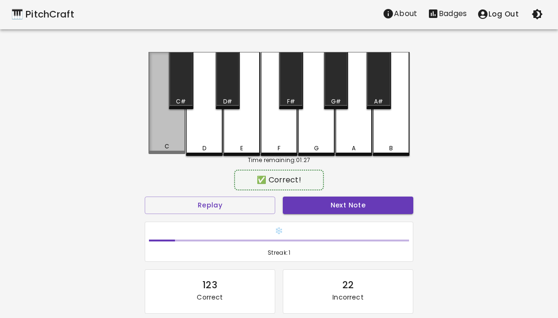
click at [165, 145] on div "C" at bounding box center [167, 146] width 5 height 9
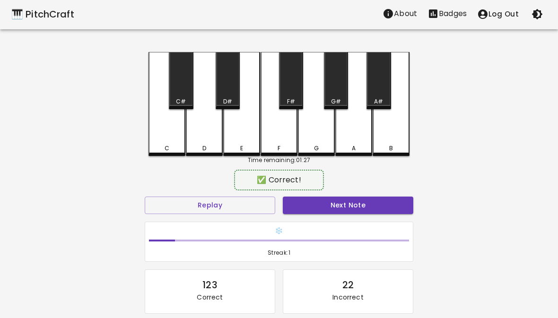
click at [319, 202] on button "Next Note" at bounding box center [348, 205] width 130 height 17
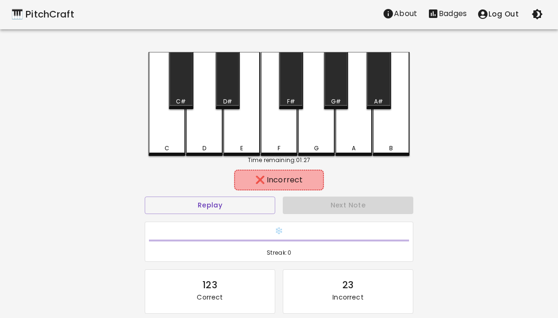
click at [241, 143] on div "E" at bounding box center [241, 104] width 37 height 104
click at [200, 157] on div "Time remaining: 01:27" at bounding box center [278, 160] width 261 height 9
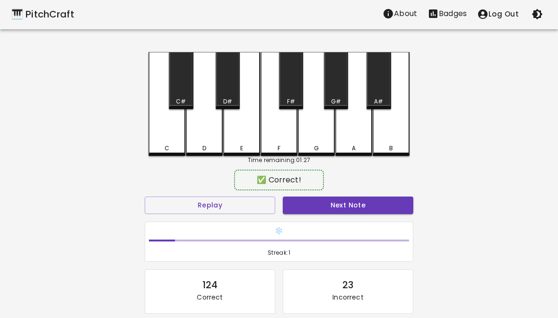
click at [332, 206] on button "Next Note" at bounding box center [348, 205] width 130 height 17
click at [320, 145] on div "G" at bounding box center [316, 148] width 35 height 9
click at [344, 212] on button "Next Note" at bounding box center [348, 205] width 130 height 17
click at [207, 149] on div "D" at bounding box center [204, 148] width 35 height 9
click at [336, 202] on button "Next Note" at bounding box center [348, 205] width 130 height 17
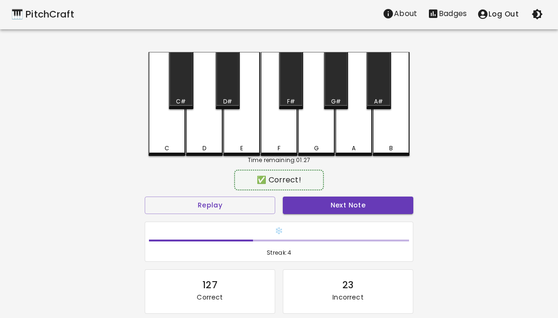
click at [244, 146] on div "E" at bounding box center [241, 148] width 35 height 9
click at [336, 192] on div "✅ Correct! Replay Next Note ❄️ Streak: 4 127 Correct 23 Incorrect Placeholder f…" at bounding box center [279, 275] width 269 height 207
click at [334, 202] on button "Next Note" at bounding box center [348, 205] width 130 height 17
click at [316, 143] on div "G" at bounding box center [316, 104] width 37 height 104
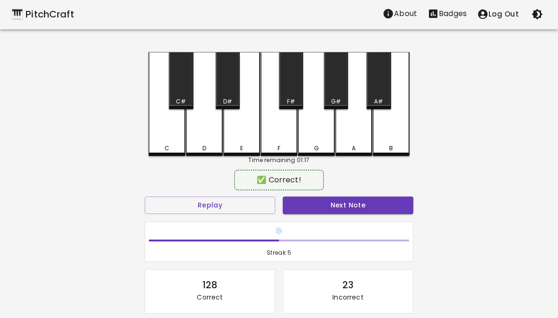
click at [345, 213] on button "Next Note" at bounding box center [348, 205] width 130 height 17
click at [289, 145] on div "F" at bounding box center [278, 148] width 35 height 9
click at [347, 213] on button "Next Note" at bounding box center [348, 205] width 130 height 17
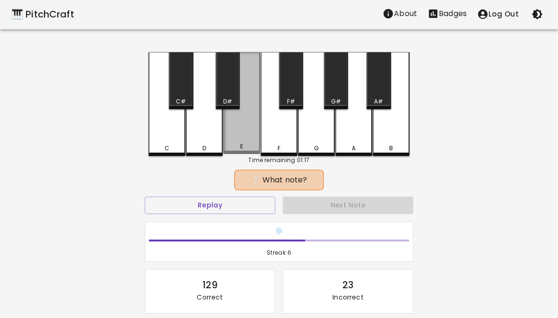
click at [247, 145] on div "E" at bounding box center [241, 146] width 35 height 9
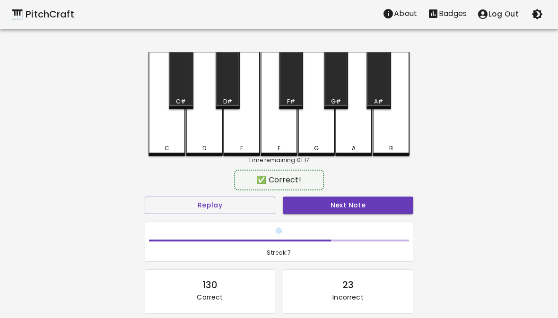
click at [351, 206] on button "Next Note" at bounding box center [348, 205] width 130 height 17
click at [282, 145] on div "F" at bounding box center [278, 148] width 35 height 9
click at [336, 213] on button "Next Note" at bounding box center [348, 205] width 130 height 17
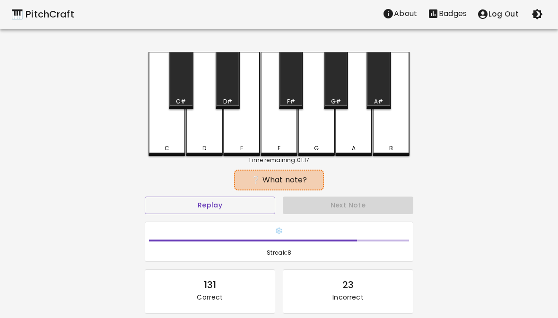
click at [318, 151] on div "G" at bounding box center [316, 148] width 5 height 9
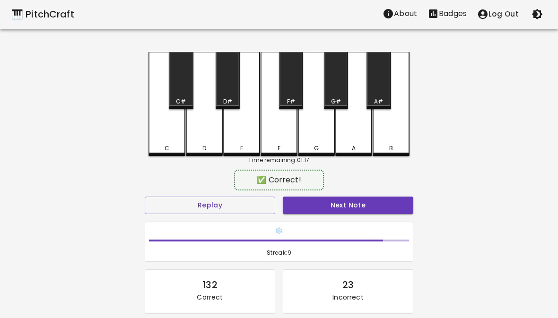
click at [339, 213] on button "Next Note" at bounding box center [348, 205] width 130 height 17
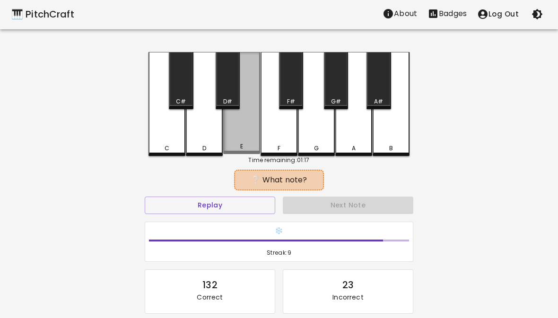
click at [247, 148] on div "E" at bounding box center [241, 146] width 35 height 9
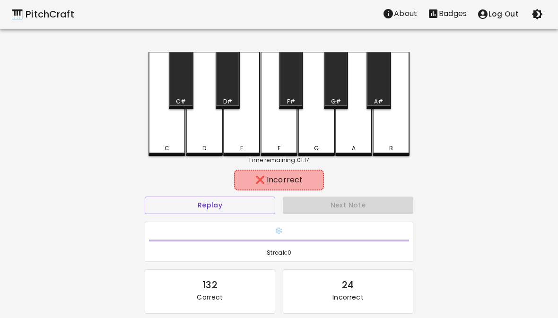
click at [281, 151] on div "F" at bounding box center [278, 148] width 35 height 9
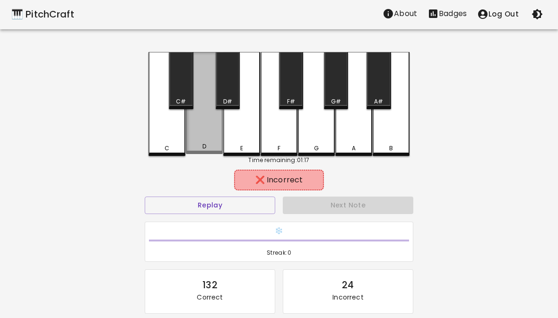
click at [203, 147] on div "D" at bounding box center [204, 146] width 4 height 9
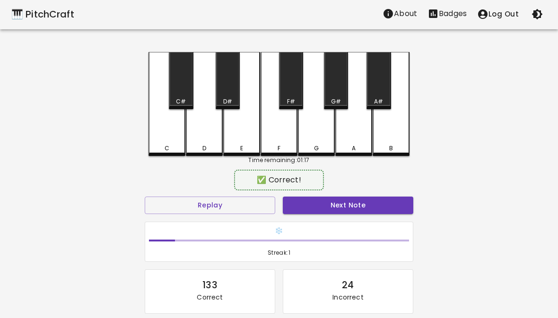
click at [332, 207] on button "Next Note" at bounding box center [348, 205] width 130 height 17
click at [248, 145] on div "E" at bounding box center [241, 148] width 35 height 9
click at [348, 206] on button "Next Note" at bounding box center [348, 205] width 130 height 17
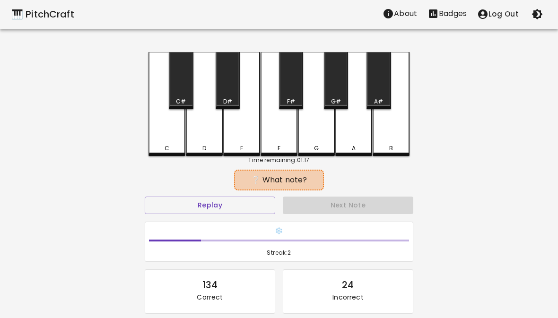
click at [274, 143] on div "F" at bounding box center [279, 104] width 37 height 104
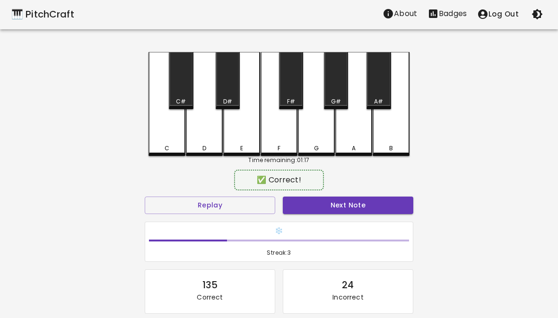
click at [343, 222] on div "❄️ Streak: 3" at bounding box center [279, 242] width 268 height 40
click at [347, 207] on button "Next Note" at bounding box center [348, 205] width 130 height 17
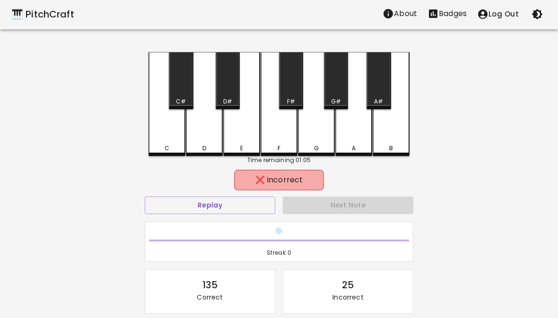
click at [252, 144] on div "E" at bounding box center [241, 104] width 37 height 104
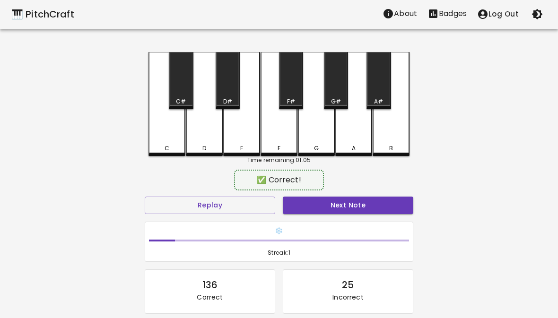
click at [216, 145] on div "D" at bounding box center [204, 148] width 35 height 9
click at [360, 209] on button "Next Note" at bounding box center [348, 205] width 130 height 17
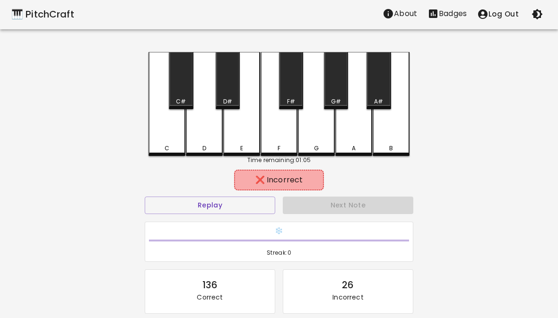
click at [281, 143] on div "F" at bounding box center [279, 104] width 37 height 104
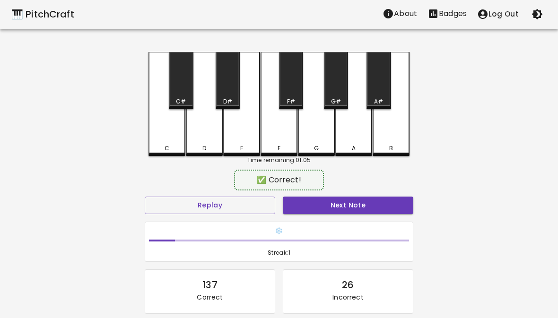
click at [317, 145] on div "G" at bounding box center [316, 148] width 5 height 9
click at [353, 205] on button "Next Note" at bounding box center [348, 205] width 130 height 17
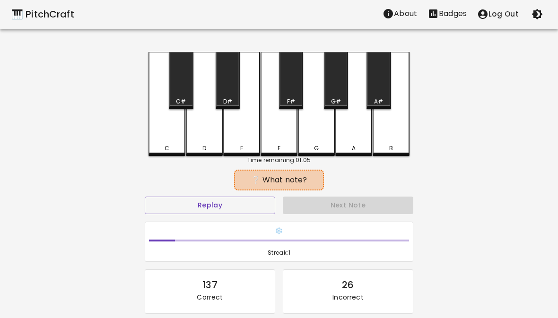
click at [280, 144] on div "F" at bounding box center [279, 104] width 37 height 104
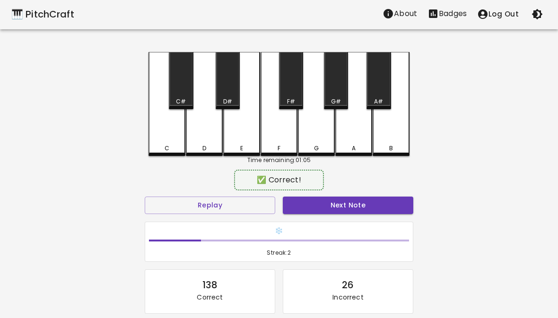
click at [352, 211] on button "Next Note" at bounding box center [348, 205] width 130 height 17
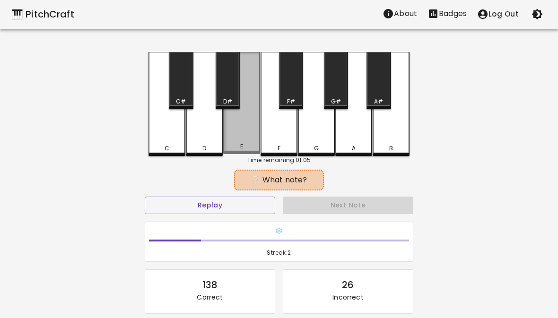
click at [244, 143] on div "E" at bounding box center [241, 103] width 37 height 102
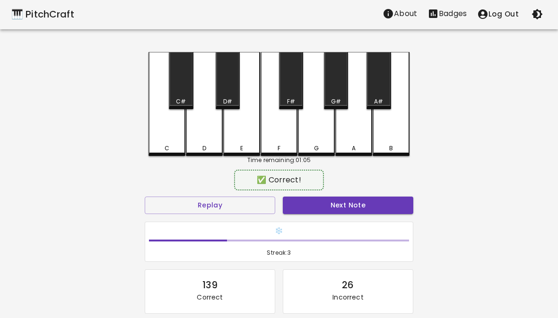
click at [350, 211] on button "Next Note" at bounding box center [348, 205] width 130 height 17
click at [211, 145] on div "D" at bounding box center [204, 148] width 35 height 9
click at [360, 203] on button "Next Note" at bounding box center [348, 205] width 130 height 17
click at [313, 135] on div "G" at bounding box center [316, 104] width 37 height 104
click at [349, 210] on button "Next Note" at bounding box center [348, 205] width 130 height 17
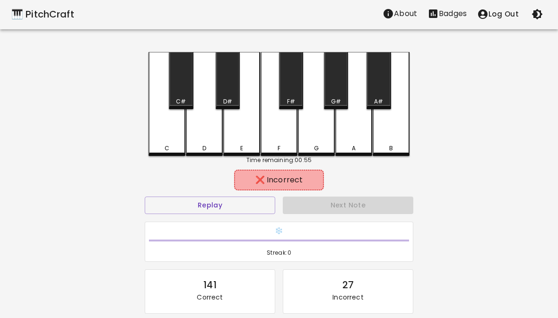
click at [210, 146] on div "D" at bounding box center [204, 148] width 35 height 9
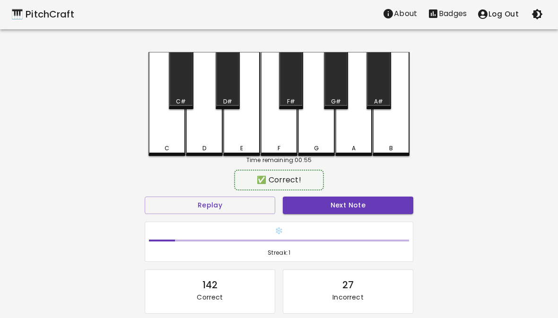
click at [241, 139] on div "E" at bounding box center [241, 104] width 37 height 104
click at [330, 201] on button "Next Note" at bounding box center [348, 205] width 130 height 17
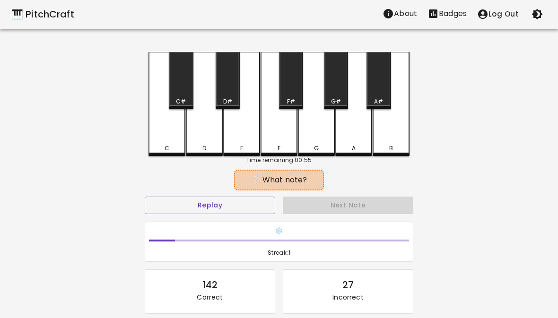
click at [207, 146] on div "D" at bounding box center [204, 148] width 35 height 9
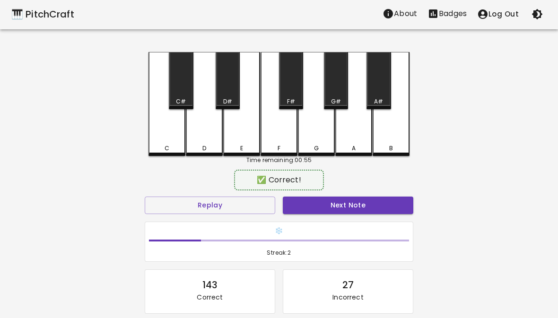
click at [335, 206] on button "Next Note" at bounding box center [348, 205] width 130 height 17
click at [212, 142] on div "D" at bounding box center [204, 104] width 37 height 104
click at [353, 201] on button "Next Note" at bounding box center [348, 205] width 130 height 17
click at [243, 145] on div "E" at bounding box center [241, 148] width 3 height 9
click at [346, 201] on button "Next Note" at bounding box center [348, 205] width 130 height 17
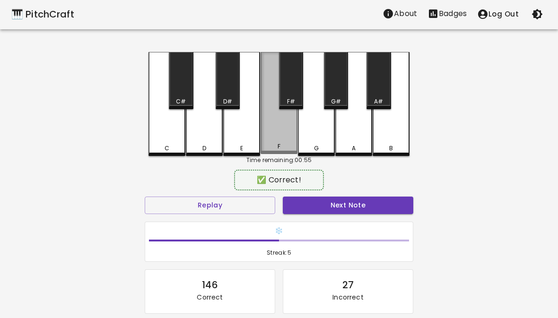
click at [282, 138] on div "F" at bounding box center [279, 103] width 37 height 102
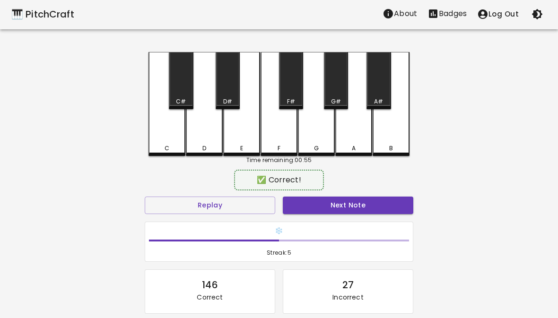
click at [331, 208] on button "Next Note" at bounding box center [348, 205] width 130 height 17
click at [319, 138] on div "G" at bounding box center [316, 104] width 37 height 104
click at [336, 207] on button "Next Note" at bounding box center [348, 205] width 130 height 17
click at [160, 144] on div "C" at bounding box center [166, 104] width 37 height 104
click at [320, 208] on button "Next Note" at bounding box center [348, 205] width 130 height 17
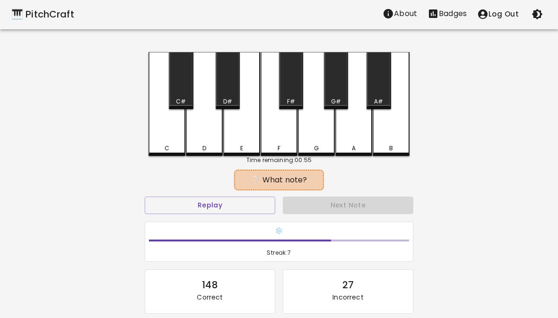
click at [214, 142] on div "D" at bounding box center [204, 104] width 37 height 104
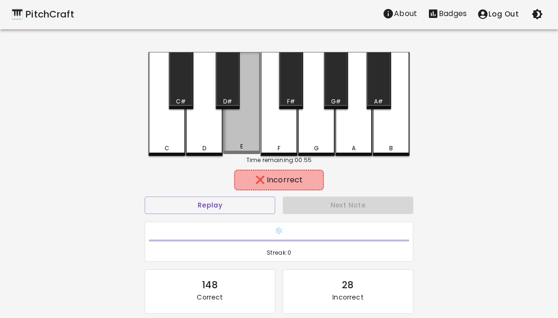
click at [247, 142] on div "E" at bounding box center [241, 103] width 37 height 102
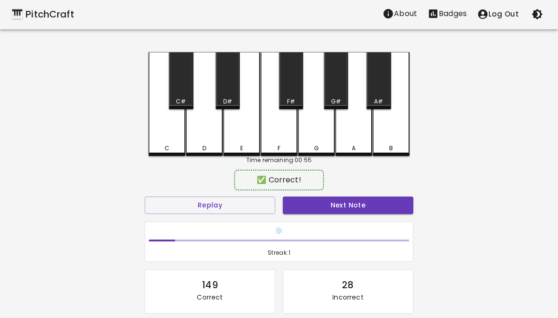
click at [283, 142] on div "F" at bounding box center [279, 104] width 37 height 104
click at [325, 199] on button "Next Note" at bounding box center [348, 205] width 130 height 17
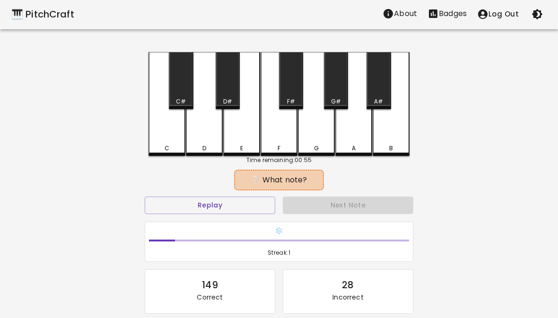
click at [235, 144] on div "E" at bounding box center [241, 148] width 35 height 9
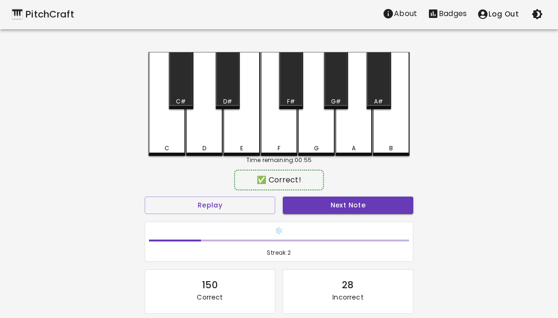
click at [328, 199] on button "Next Note" at bounding box center [348, 205] width 130 height 17
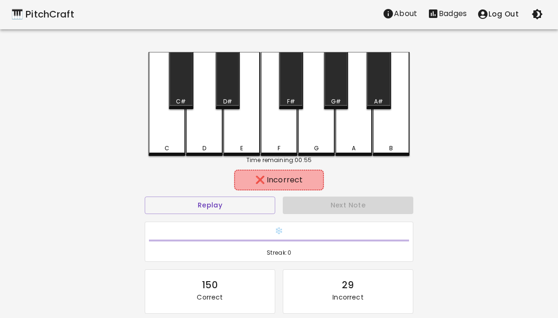
click at [158, 150] on div "C" at bounding box center [166, 148] width 35 height 9
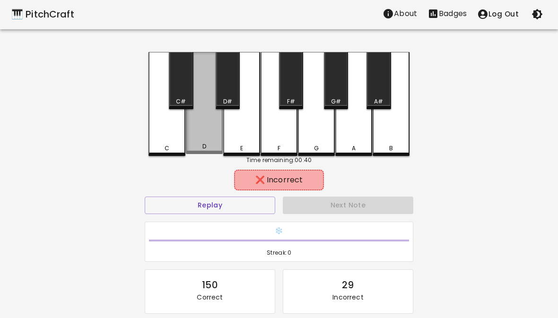
click at [217, 150] on div "D" at bounding box center [204, 146] width 35 height 9
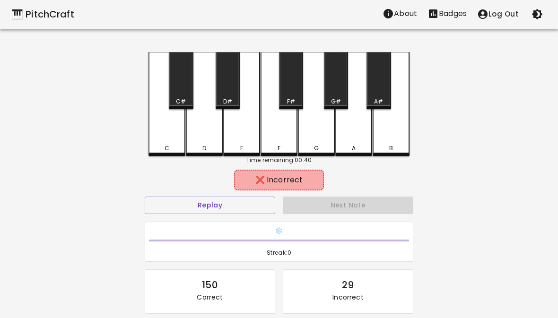
click at [243, 143] on div "E" at bounding box center [241, 104] width 37 height 104
click at [295, 145] on div "F" at bounding box center [278, 148] width 35 height 9
click at [318, 148] on div "G" at bounding box center [316, 148] width 5 height 9
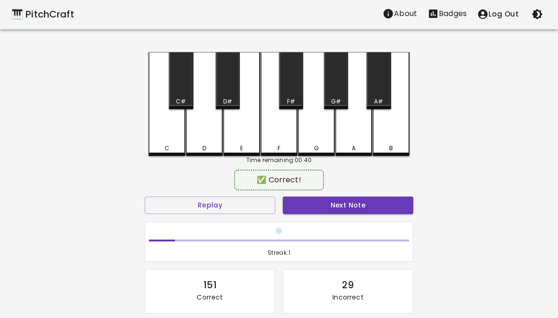
click at [347, 208] on button "Next Note" at bounding box center [348, 205] width 130 height 17
click at [176, 143] on div "C" at bounding box center [166, 104] width 37 height 104
click at [341, 208] on button "Next Note" at bounding box center [348, 205] width 130 height 17
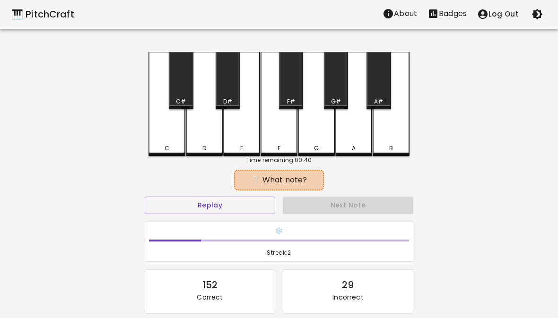
click at [154, 143] on div "C" at bounding box center [166, 104] width 37 height 104
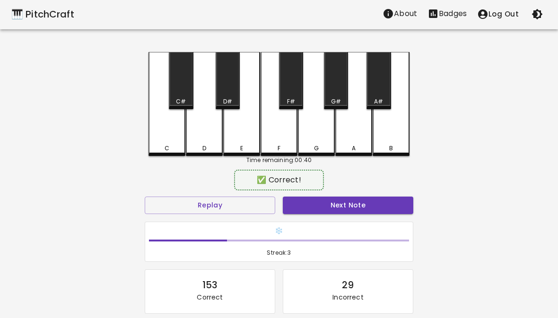
click at [343, 213] on button "Next Note" at bounding box center [348, 205] width 130 height 17
click at [319, 148] on div "G" at bounding box center [316, 148] width 35 height 9
click at [339, 211] on button "Next Note" at bounding box center [348, 205] width 130 height 17
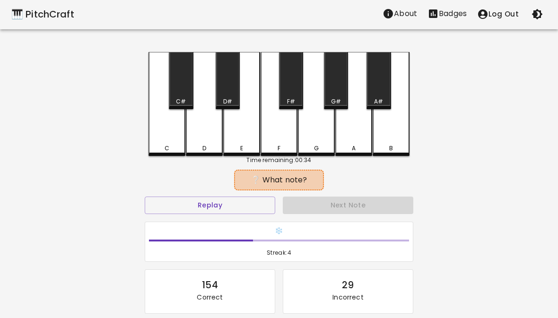
click at [201, 140] on div "D" at bounding box center [204, 104] width 37 height 104
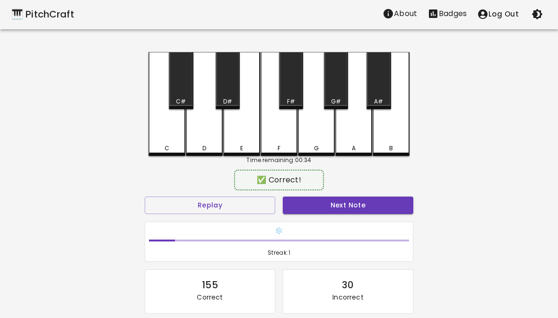
click at [244, 147] on div "E" at bounding box center [241, 148] width 35 height 9
click at [341, 208] on button "Next Note" at bounding box center [348, 205] width 130 height 17
click at [281, 142] on div "F" at bounding box center [279, 104] width 37 height 104
click at [332, 204] on button "Next Note" at bounding box center [348, 205] width 130 height 17
click at [247, 144] on div "E" at bounding box center [241, 104] width 37 height 104
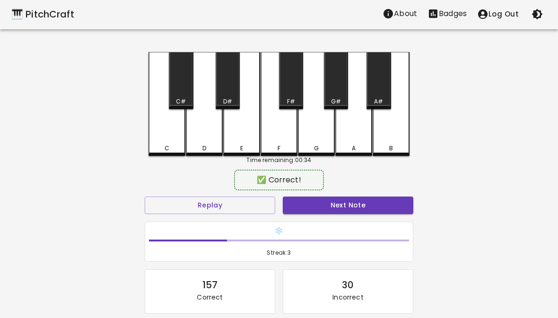
click at [333, 210] on button "Next Note" at bounding box center [348, 205] width 130 height 17
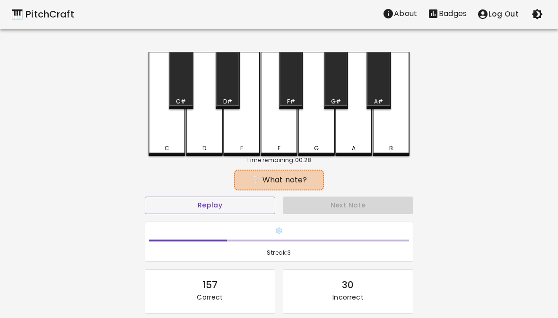
click at [281, 139] on div "F" at bounding box center [279, 104] width 37 height 104
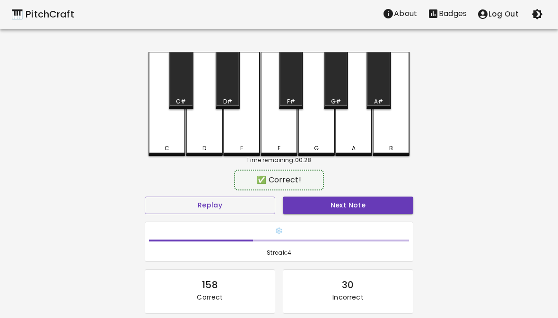
click at [335, 208] on button "Next Note" at bounding box center [348, 205] width 130 height 17
click at [245, 141] on div "E" at bounding box center [241, 104] width 37 height 104
click at [337, 208] on button "Next Note" at bounding box center [348, 205] width 130 height 17
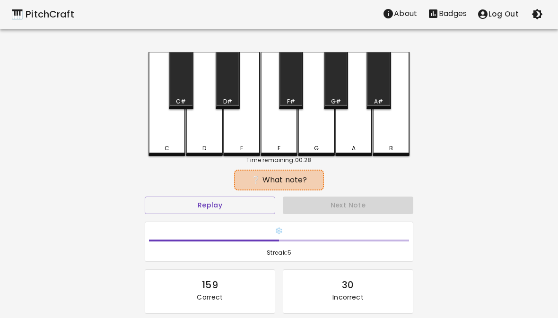
click at [248, 141] on div "E" at bounding box center [241, 104] width 37 height 104
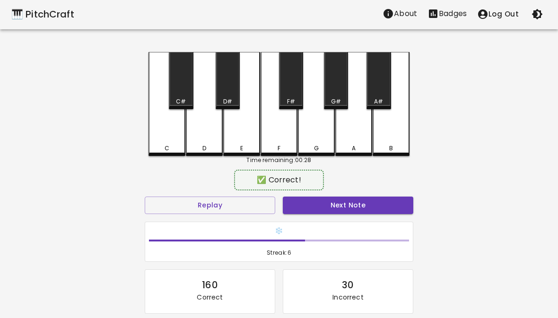
click at [331, 208] on button "Next Note" at bounding box center [348, 205] width 130 height 17
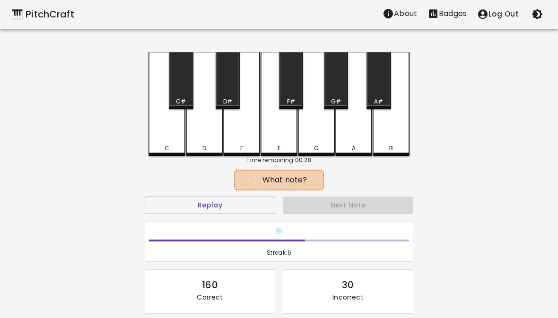
click at [321, 143] on div "G" at bounding box center [316, 104] width 37 height 104
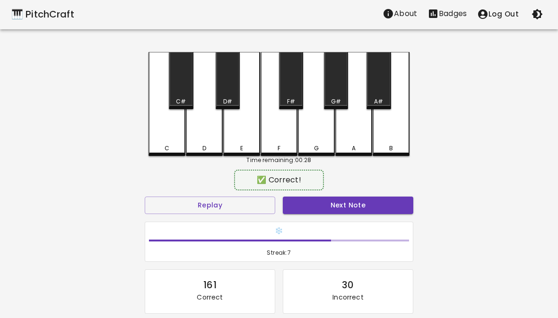
click at [337, 210] on button "Next Note" at bounding box center [348, 205] width 130 height 17
click at [317, 136] on div "G" at bounding box center [316, 104] width 37 height 104
click at [347, 204] on button "Next Note" at bounding box center [348, 205] width 130 height 17
click at [209, 141] on div "D" at bounding box center [204, 104] width 37 height 104
click at [356, 204] on button "Next Note" at bounding box center [348, 205] width 130 height 17
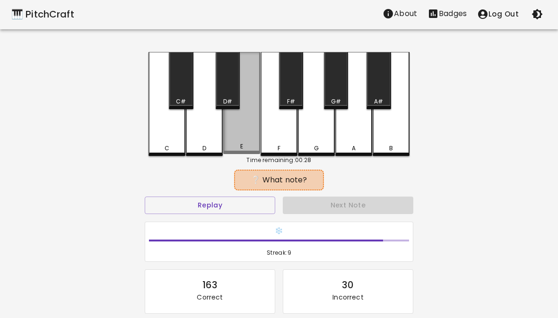
click at [255, 139] on div "E" at bounding box center [241, 103] width 37 height 102
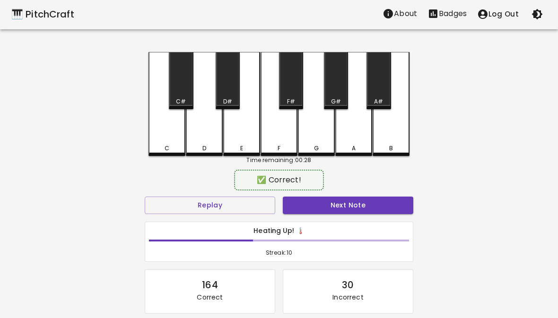
click at [344, 208] on button "Next Note" at bounding box center [348, 205] width 130 height 17
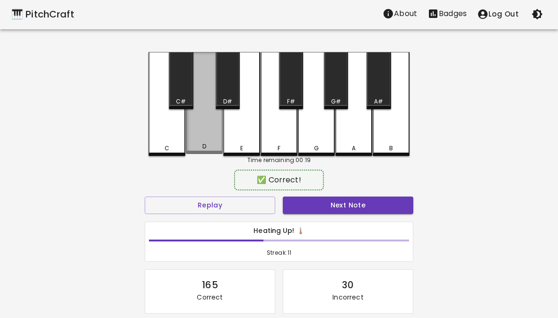
click at [208, 139] on div "D" at bounding box center [204, 103] width 37 height 102
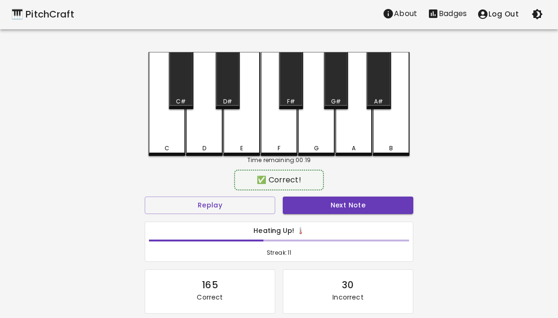
click at [340, 202] on button "Next Note" at bounding box center [348, 205] width 130 height 17
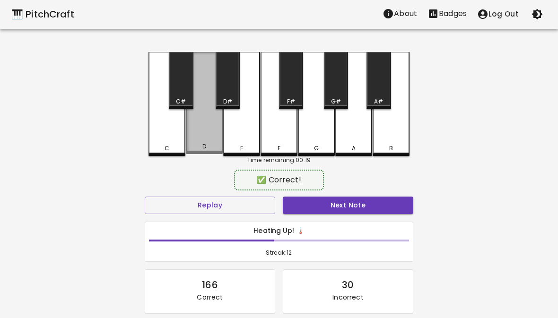
click at [207, 140] on div "D" at bounding box center [204, 103] width 37 height 102
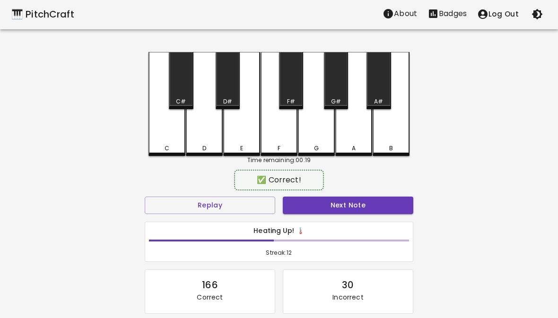
click at [335, 200] on button "Next Note" at bounding box center [348, 205] width 130 height 17
click at [214, 144] on div "D" at bounding box center [204, 104] width 37 height 104
click at [333, 204] on button "Next Note" at bounding box center [348, 205] width 130 height 17
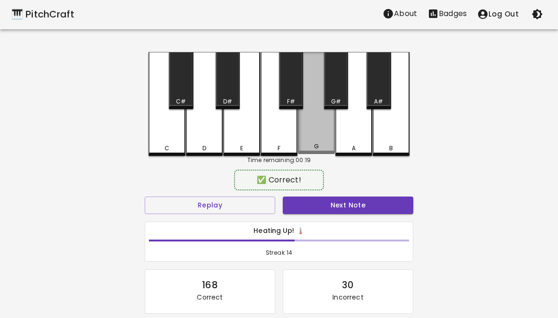
click at [322, 142] on div "G" at bounding box center [316, 103] width 37 height 102
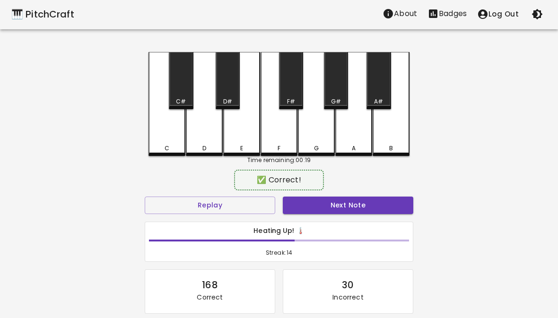
click at [337, 206] on button "Next Note" at bounding box center [348, 205] width 130 height 17
click at [318, 144] on div "G" at bounding box center [316, 148] width 5 height 9
click at [339, 204] on button "Next Note" at bounding box center [348, 205] width 130 height 17
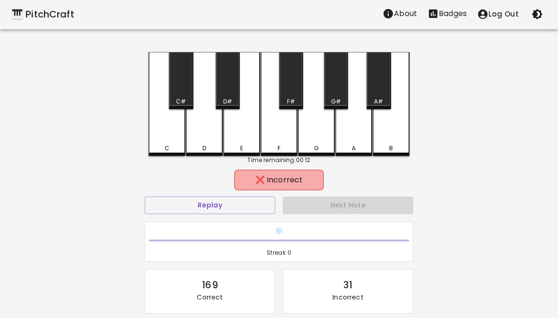
click at [250, 141] on div "E" at bounding box center [241, 104] width 37 height 104
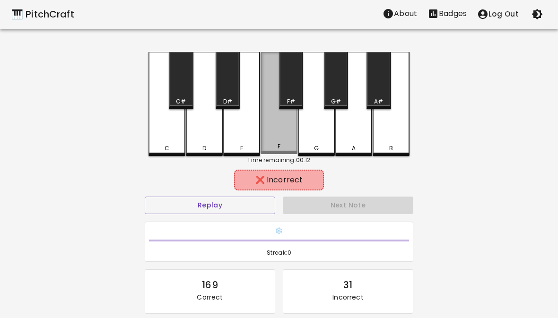
click at [278, 139] on div "F" at bounding box center [279, 103] width 37 height 102
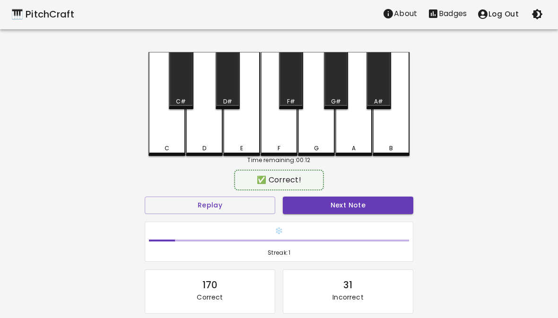
click at [337, 197] on button "Next Note" at bounding box center [348, 205] width 130 height 17
click at [166, 148] on div "C" at bounding box center [167, 148] width 5 height 9
click at [346, 206] on button "Next Note" at bounding box center [348, 205] width 130 height 17
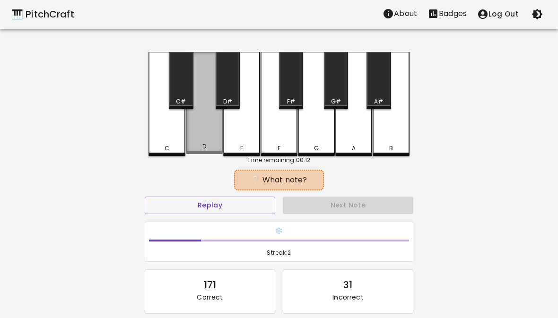
click at [202, 147] on div "D" at bounding box center [204, 146] width 4 height 9
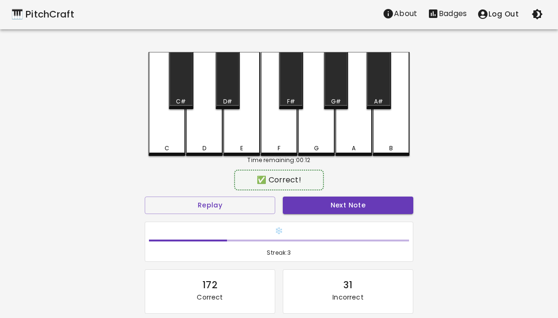
click at [337, 212] on button "Next Note" at bounding box center [348, 205] width 130 height 17
click at [167, 151] on div "C" at bounding box center [167, 148] width 5 height 9
click at [342, 213] on button "Next Note" at bounding box center [348, 205] width 130 height 17
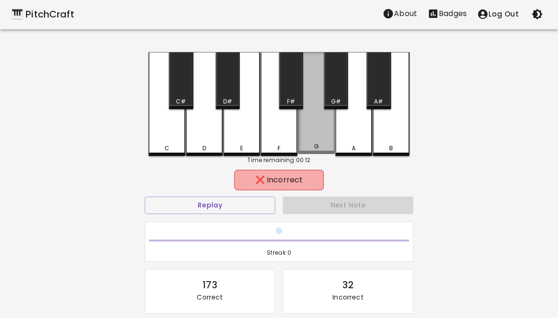
click at [311, 145] on div "G" at bounding box center [316, 146] width 35 height 9
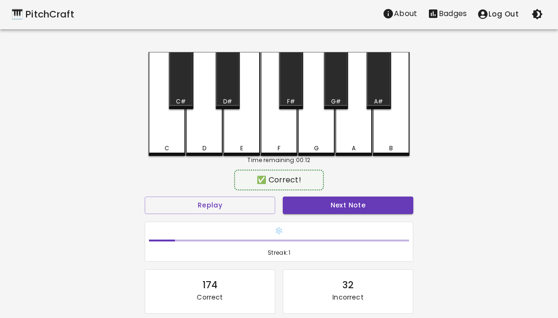
click at [284, 153] on div "F" at bounding box center [279, 104] width 37 height 104
click at [328, 212] on button "Next Note" at bounding box center [348, 205] width 130 height 17
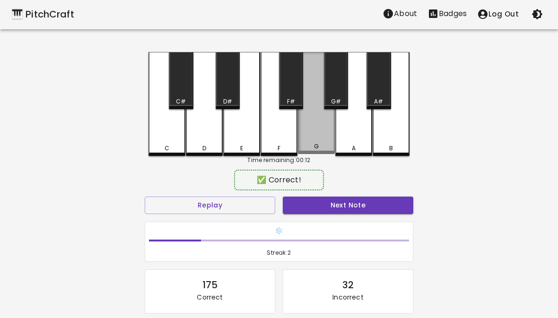
click at [318, 148] on div "G" at bounding box center [316, 146] width 5 height 9
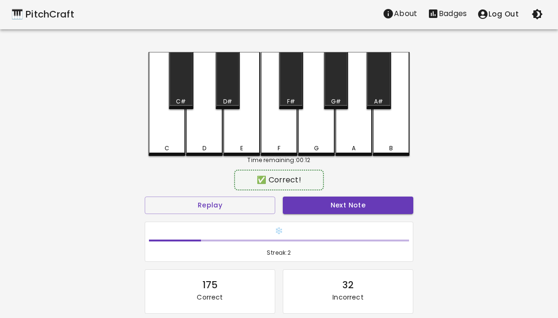
click at [342, 205] on button "Next Note" at bounding box center [348, 205] width 130 height 17
click at [243, 148] on div "E" at bounding box center [241, 148] width 3 height 9
click at [353, 198] on button "Next Note" at bounding box center [348, 205] width 130 height 17
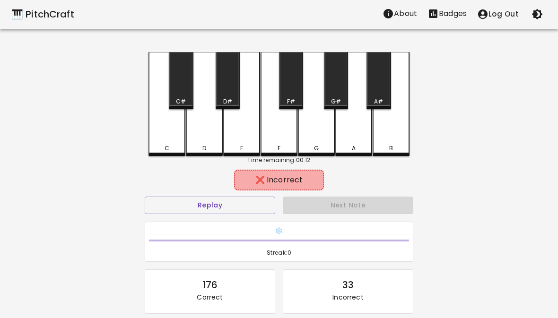
click at [322, 145] on div "G" at bounding box center [316, 148] width 35 height 9
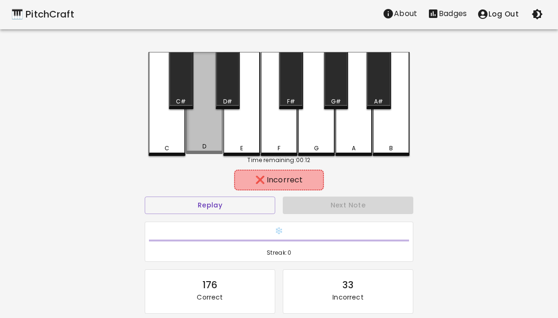
click at [217, 149] on div "D" at bounding box center [204, 146] width 35 height 9
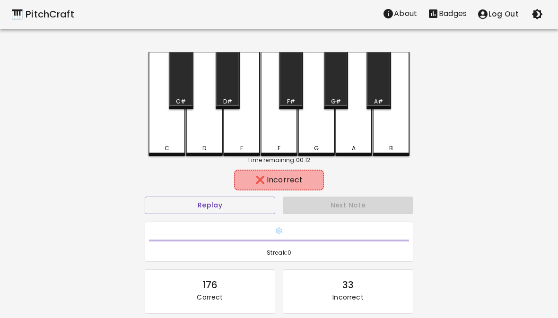
click at [244, 151] on div "E" at bounding box center [241, 148] width 35 height 9
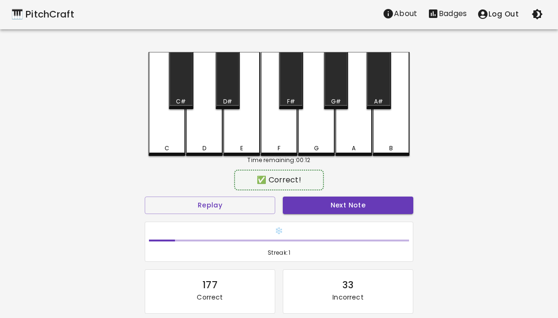
click at [287, 143] on div "F" at bounding box center [279, 104] width 37 height 104
click at [254, 146] on div "E" at bounding box center [241, 148] width 35 height 9
click at [346, 209] on button "Next Note" at bounding box center [348, 205] width 130 height 17
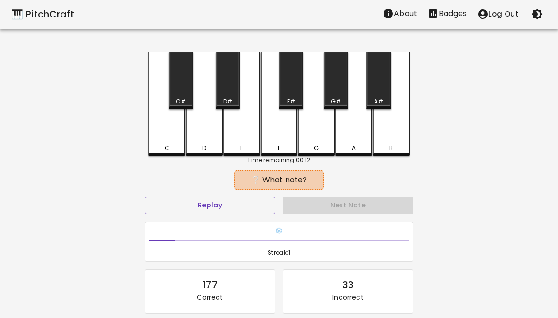
click at [285, 137] on div "F" at bounding box center [279, 104] width 37 height 104
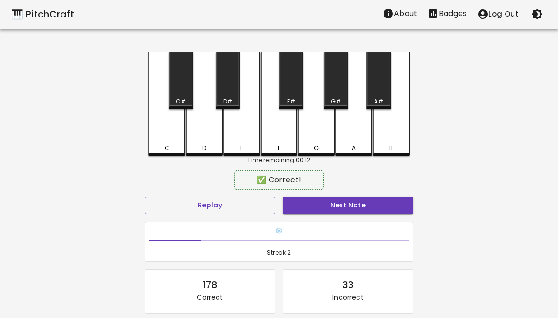
click at [341, 212] on button "Next Note" at bounding box center [348, 205] width 130 height 17
click at [171, 145] on div "C" at bounding box center [166, 148] width 35 height 9
click at [346, 201] on button "Next Note" at bounding box center [348, 205] width 130 height 17
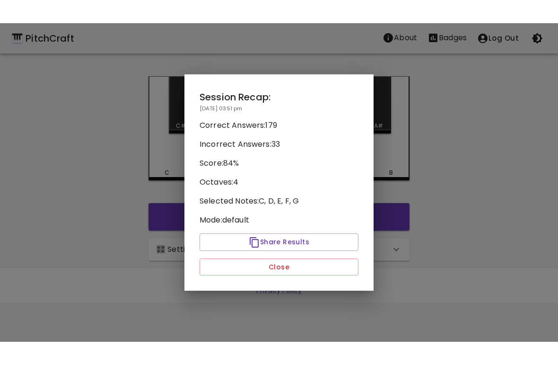
scroll to position [0, 0]
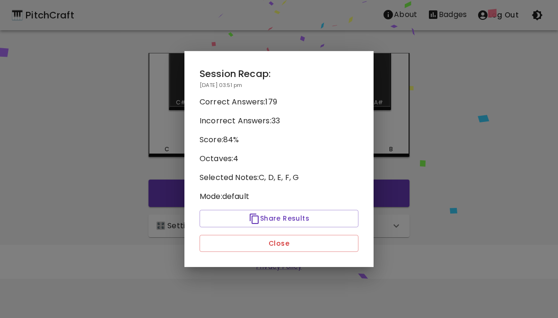
click at [287, 145] on p "Score: 84 %" at bounding box center [279, 139] width 159 height 11
click at [314, 246] on button "Close" at bounding box center [279, 243] width 159 height 17
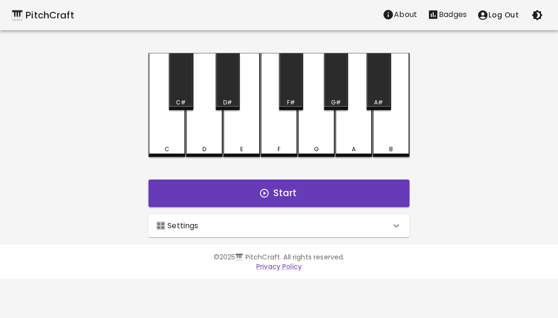
click at [453, 15] on p "Badges" at bounding box center [453, 14] width 28 height 11
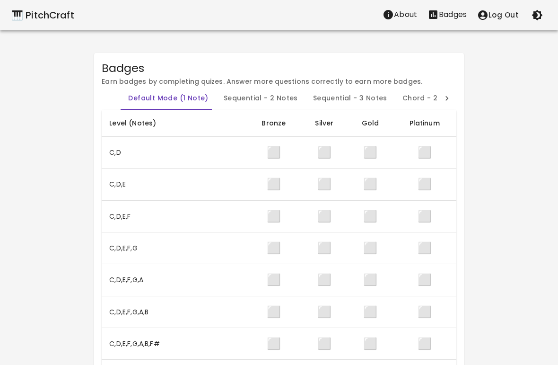
click at [273, 247] on span "⬜" at bounding box center [274, 248] width 14 height 16
click at [267, 256] on td "⬜" at bounding box center [273, 248] width 54 height 32
click at [266, 256] on td "⬜" at bounding box center [273, 248] width 54 height 32
